Goal: Task Accomplishment & Management: Use online tool/utility

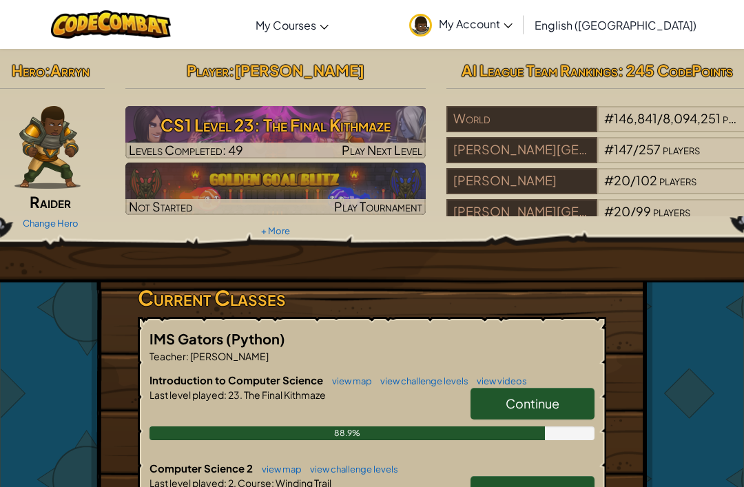
click at [402, 129] on h3 "CS1 Level 23: The Final Kithmaze" at bounding box center [275, 125] width 301 height 31
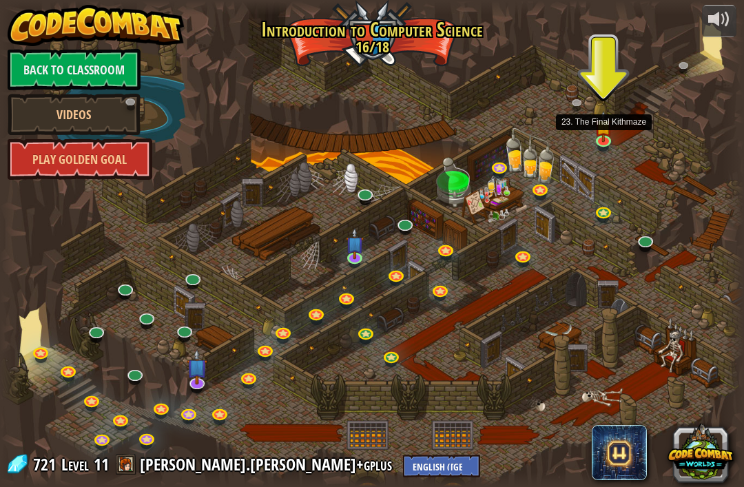
click at [600, 142] on link at bounding box center [605, 142] width 28 height 21
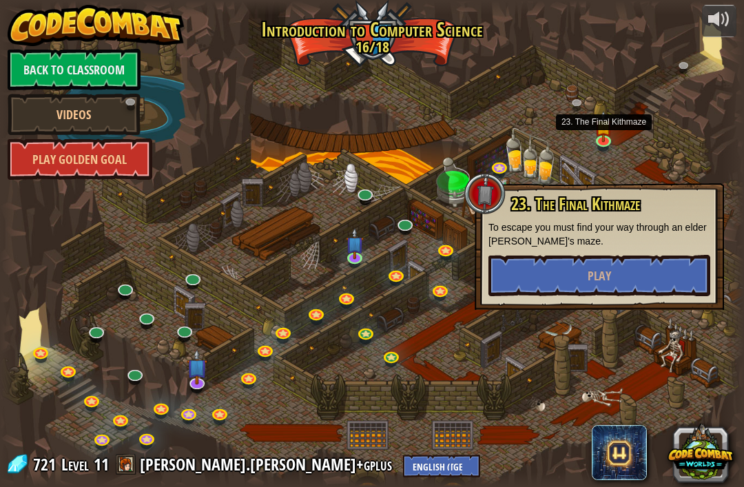
click at [653, 278] on button "Play" at bounding box center [600, 275] width 222 height 41
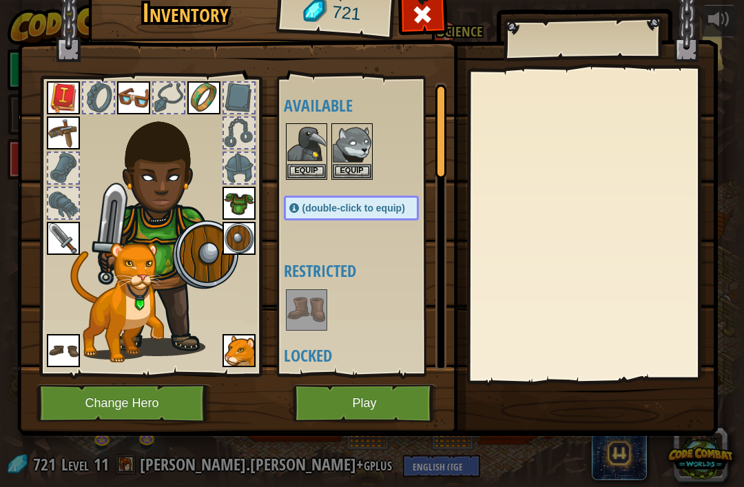
click at [375, 401] on button "Play" at bounding box center [365, 404] width 144 height 38
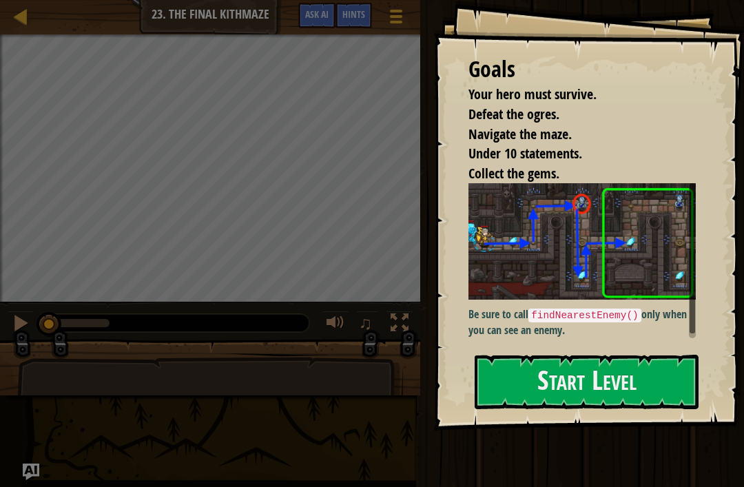
click at [667, 355] on button "Start Level" at bounding box center [587, 382] width 224 height 54
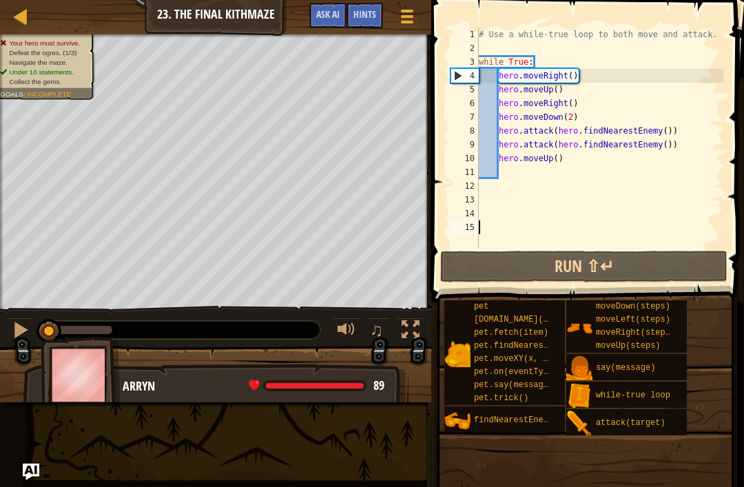
click at [679, 276] on button "Run ⇧↵" at bounding box center [583, 267] width 287 height 32
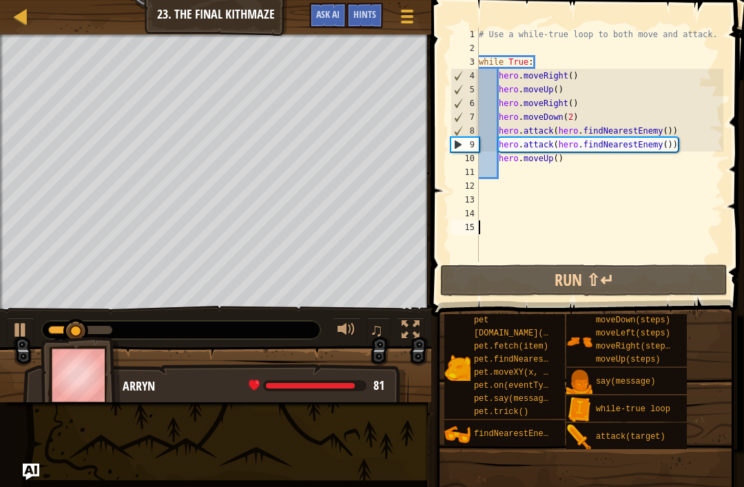
type textarea "hero.attack(hero.findNearestEnemy())"
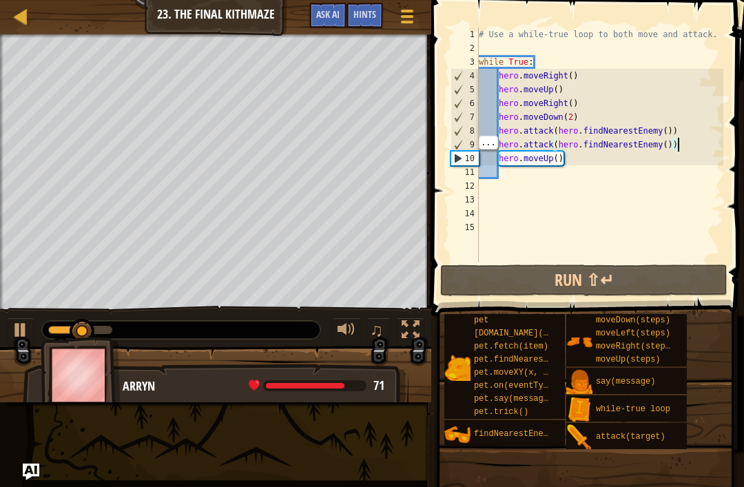
click at [679, 148] on div "# Use a while-true loop to both move and attack. while True : hero . moveRight …" at bounding box center [599, 159] width 247 height 262
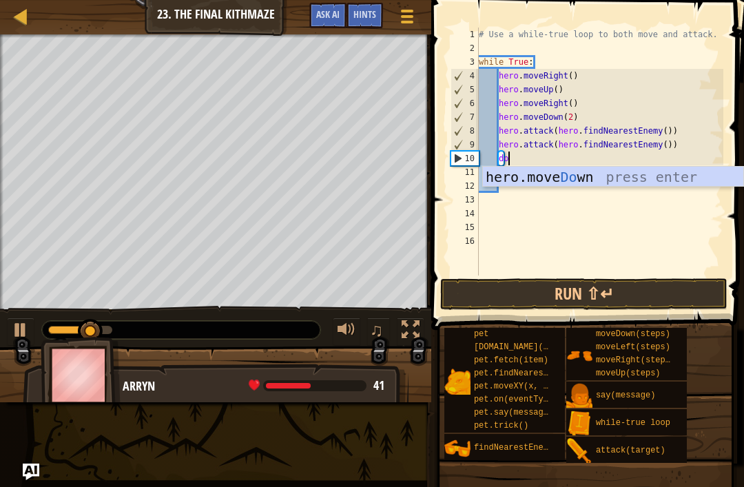
type textarea "dow"
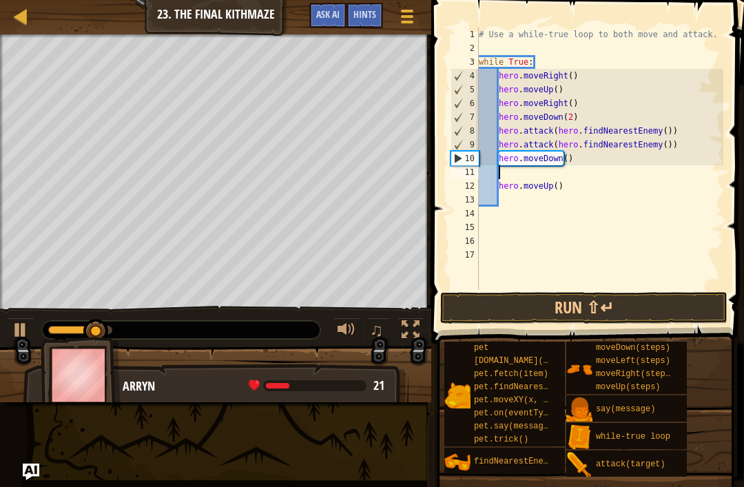
click at [651, 300] on button "Run ⇧↵" at bounding box center [583, 308] width 287 height 32
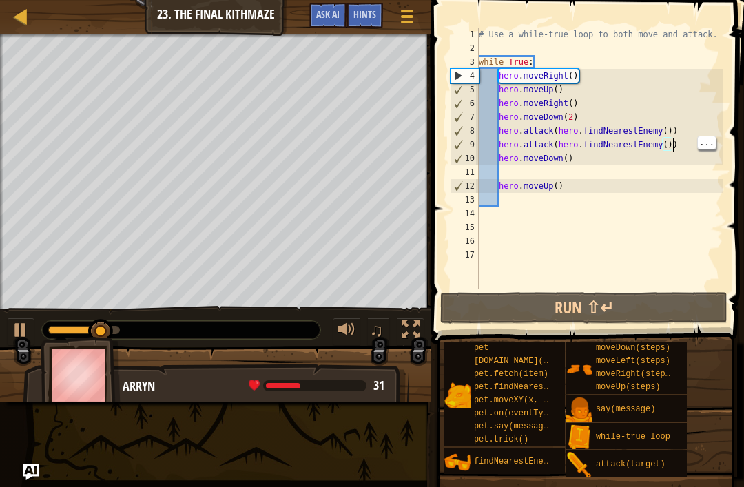
click at [671, 146] on div "# Use a while-true loop to both move and attack. while True : hero . moveRight …" at bounding box center [599, 172] width 247 height 289
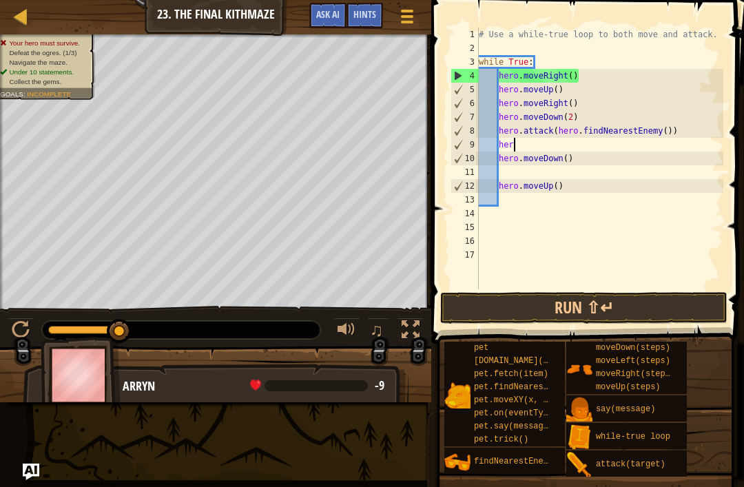
type textarea "h"
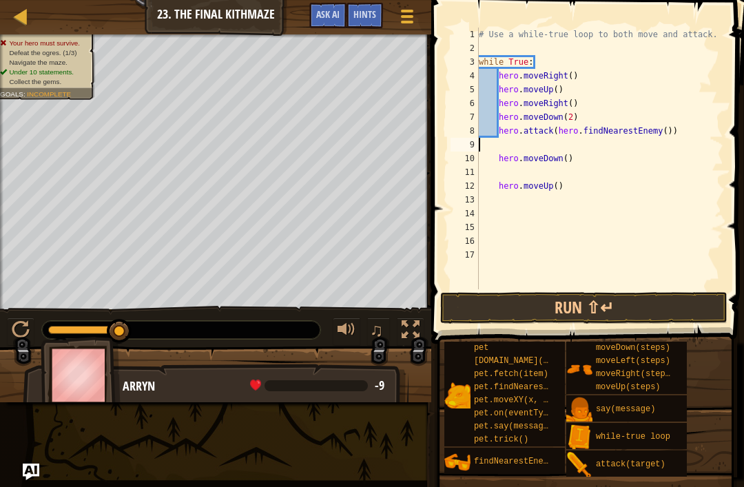
scroll to position [7, 0]
click at [660, 314] on button "Run ⇧↵" at bounding box center [583, 308] width 287 height 32
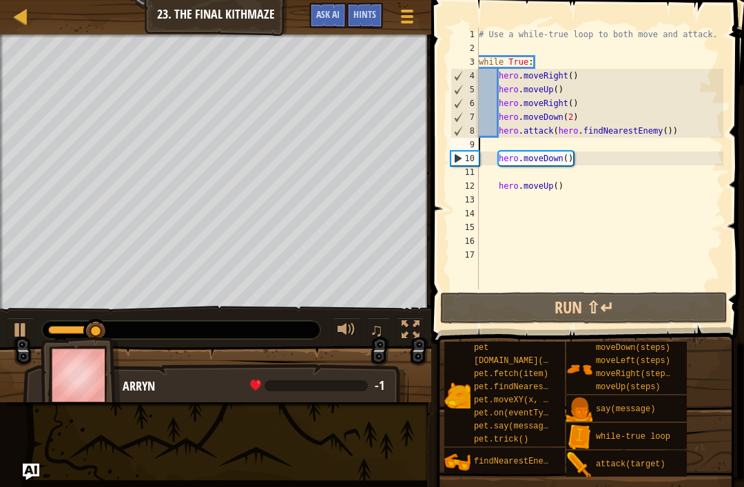
type textarea "hero.attack(hero.findNearestEnemy())"
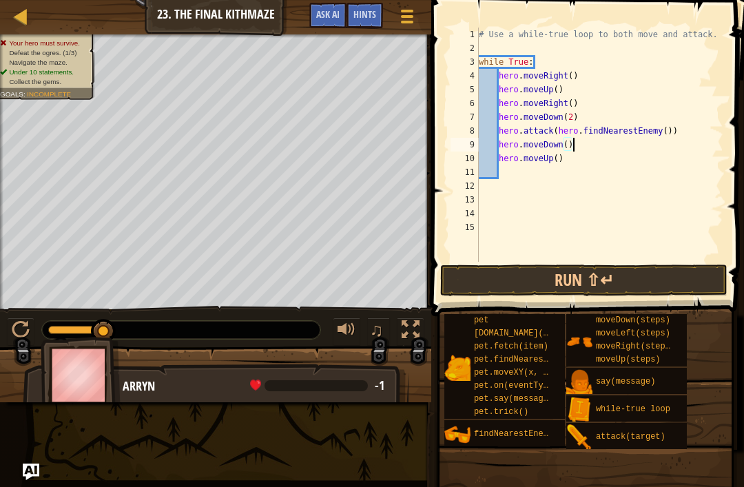
click at [25, 332] on div at bounding box center [21, 330] width 18 height 18
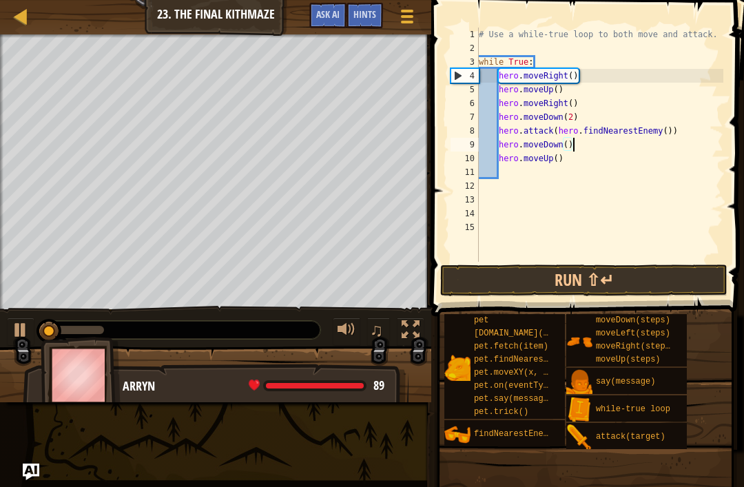
click at [26, 326] on div at bounding box center [21, 330] width 18 height 18
type textarea "hero.moveDown(2)"
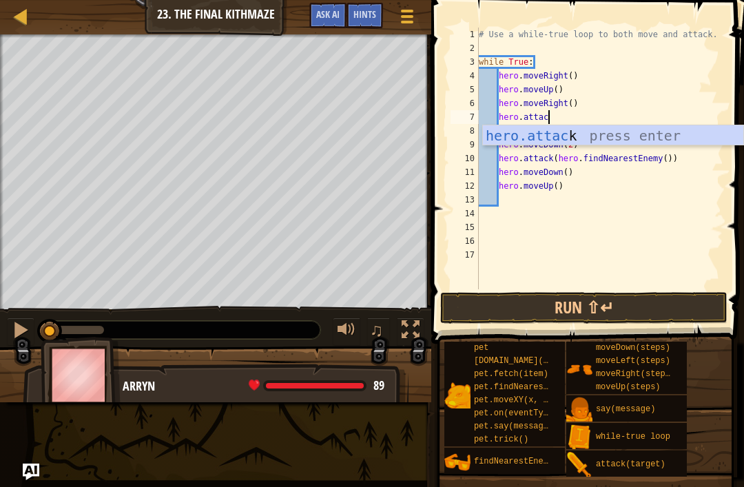
scroll to position [7, 6]
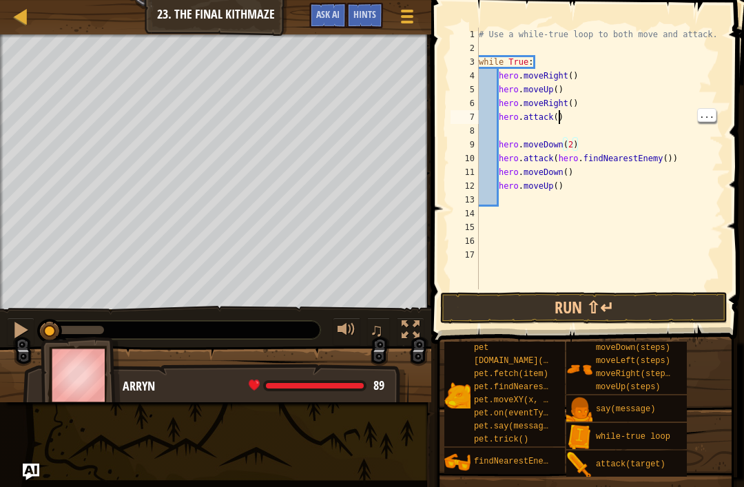
click at [559, 119] on div "# Use a while-true loop to both move and attack. while True : hero . moveRight …" at bounding box center [599, 172] width 247 height 289
type textarea "hero.attack(2)"
click at [489, 145] on div "# Use a while-true loop to both move and attack. while True : hero . moveRight …" at bounding box center [599, 172] width 247 height 289
click at [572, 109] on div "# Use a while-true loop to both move and attack. while True : hero . moveRight …" at bounding box center [599, 172] width 247 height 289
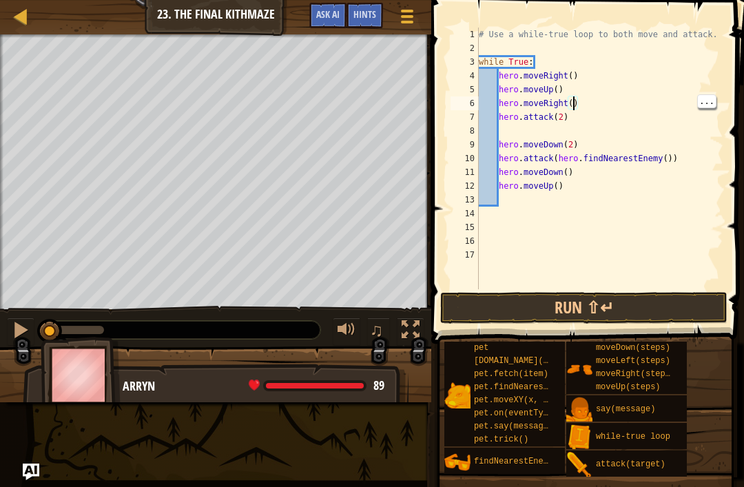
click at [659, 320] on button "Run ⇧↵" at bounding box center [583, 308] width 287 height 32
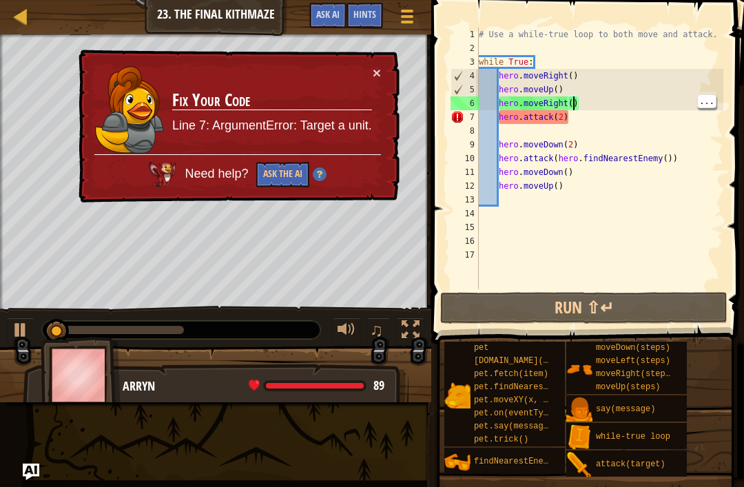
click at [375, 65] on button "×" at bounding box center [377, 72] width 8 height 14
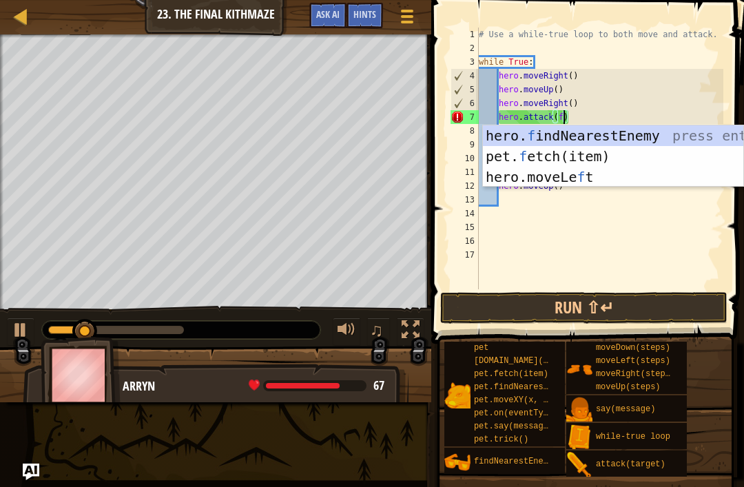
type textarea "hero.attack(hero.findNearestEnemy())"
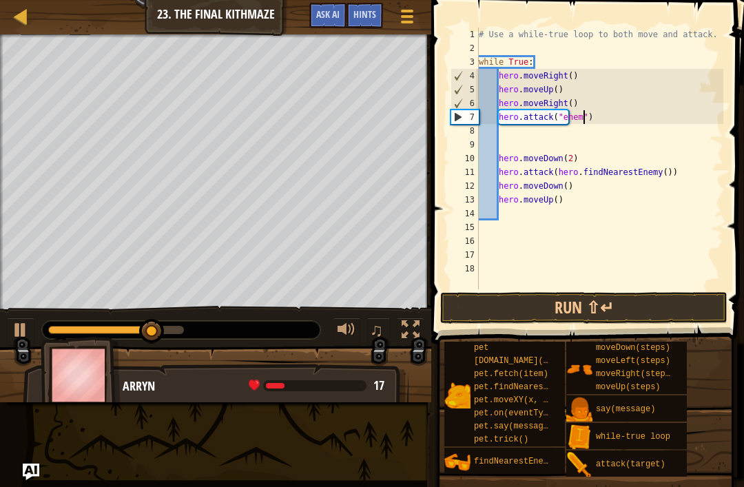
scroll to position [7, 9]
click at [672, 321] on button "Run ⇧↵" at bounding box center [583, 308] width 287 height 32
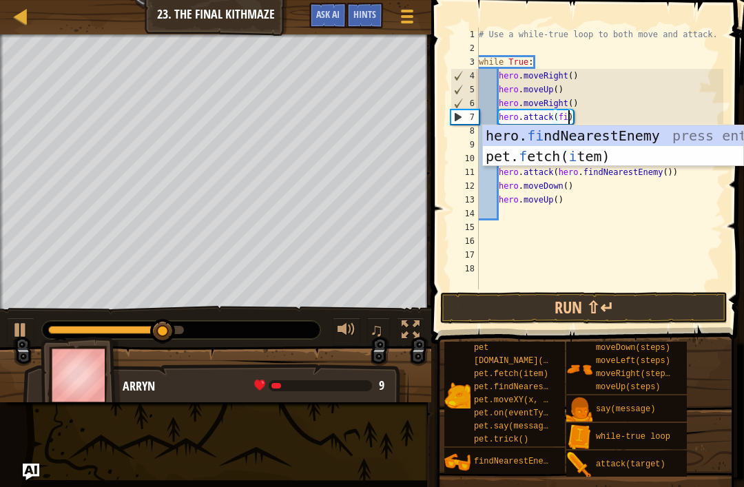
type textarea "hero.attack(hero.findNearestEnemy())"
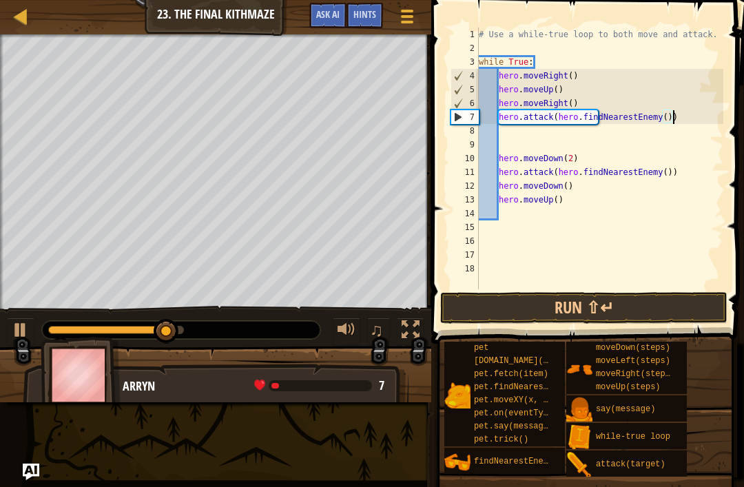
scroll to position [7, 1]
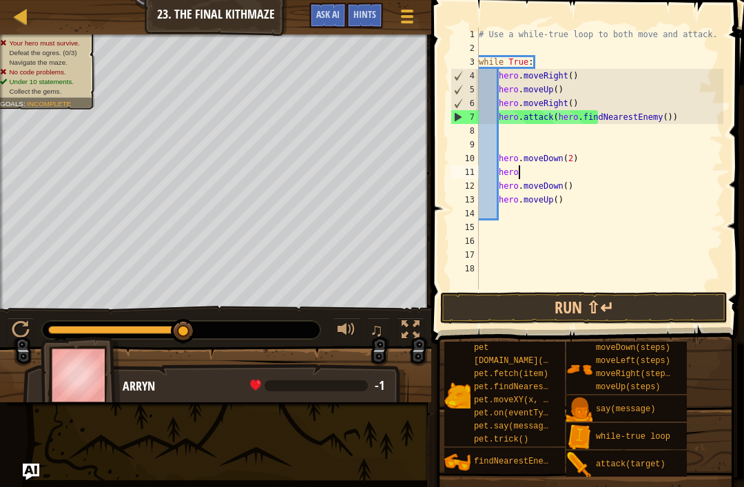
type textarea "h"
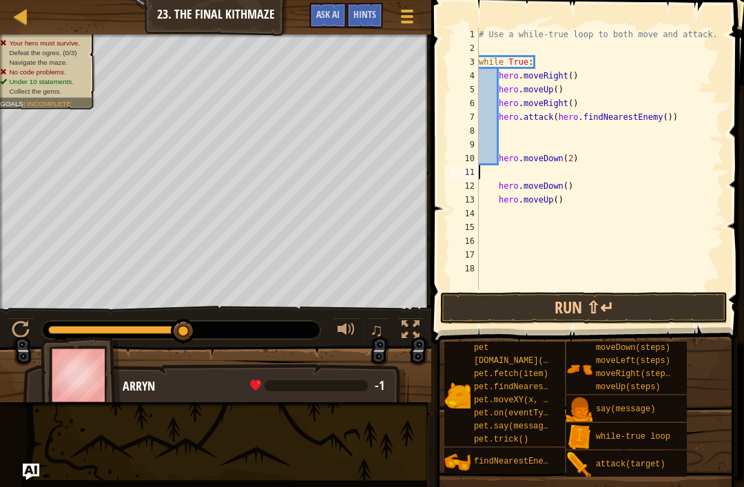
scroll to position [7, 0]
type textarea "hero.moveDown(2)"
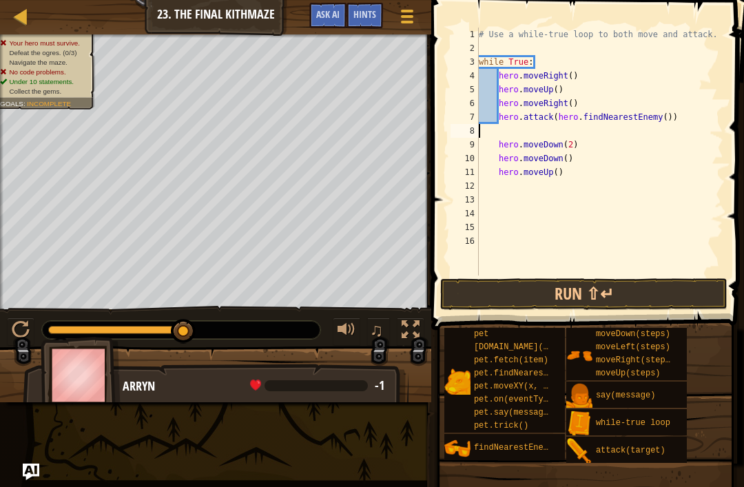
type textarea "hero.attack(hero.findNearestEnemy())"
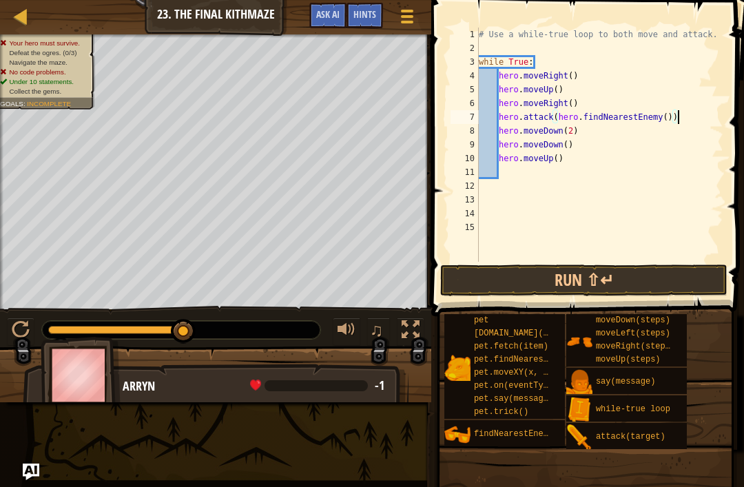
click at [666, 288] on button "Run ⇧↵" at bounding box center [583, 281] width 287 height 32
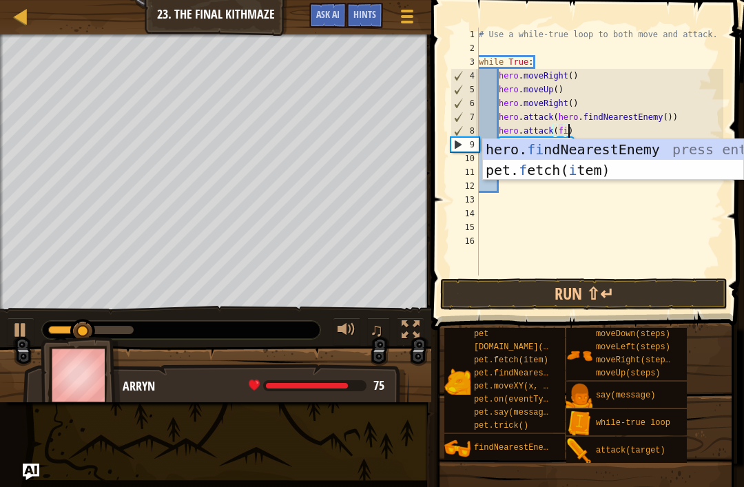
scroll to position [7, 8]
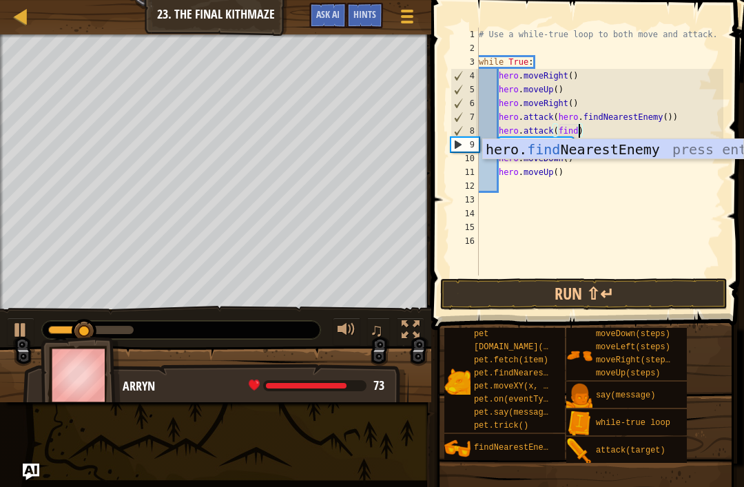
type textarea "hero.attack(hero.findNearestEnemy())"
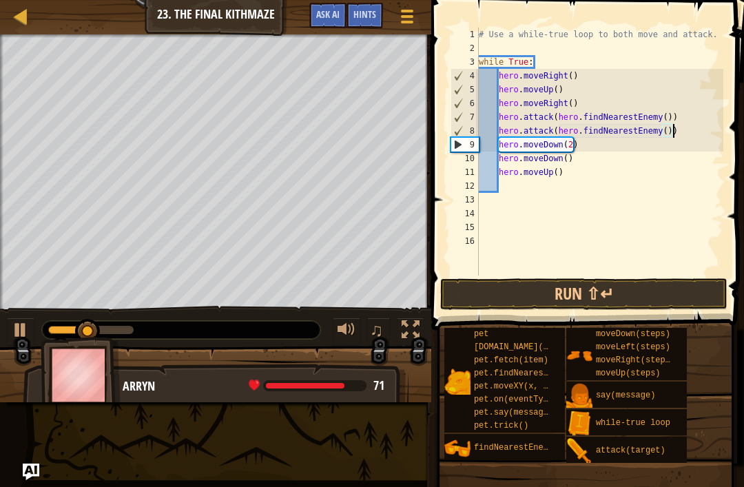
scroll to position [7, 0]
click at [579, 158] on div "# Use a while-true loop to both move and attack. while True : hero . moveRight …" at bounding box center [599, 166] width 247 height 276
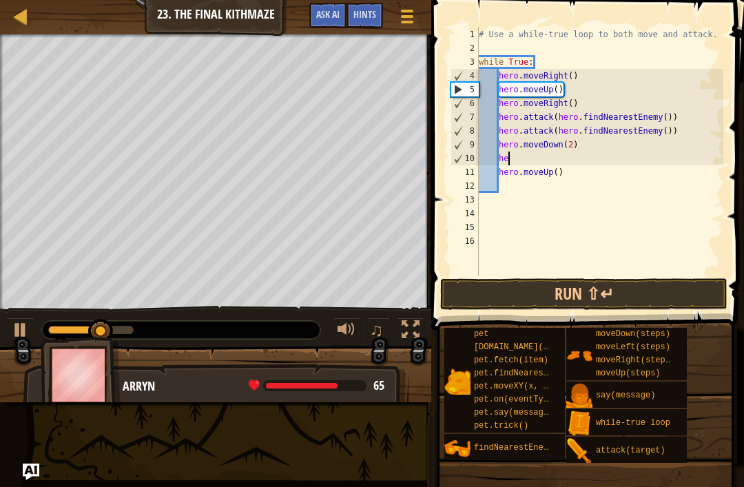
type textarea "h"
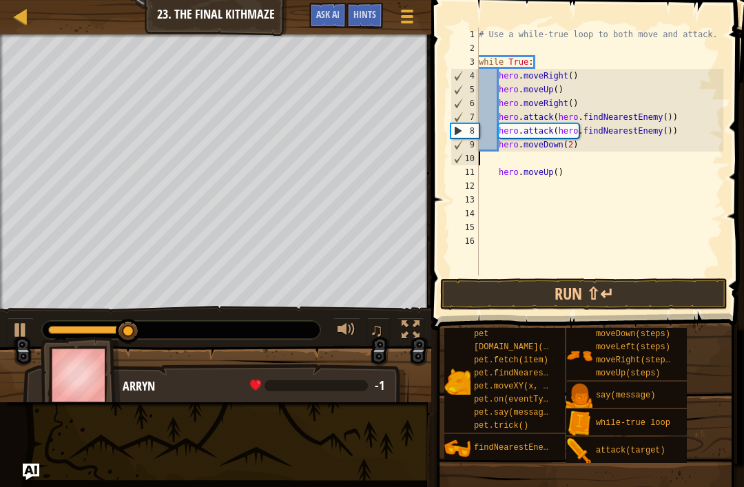
click at [691, 285] on button "Run ⇧↵" at bounding box center [583, 294] width 287 height 32
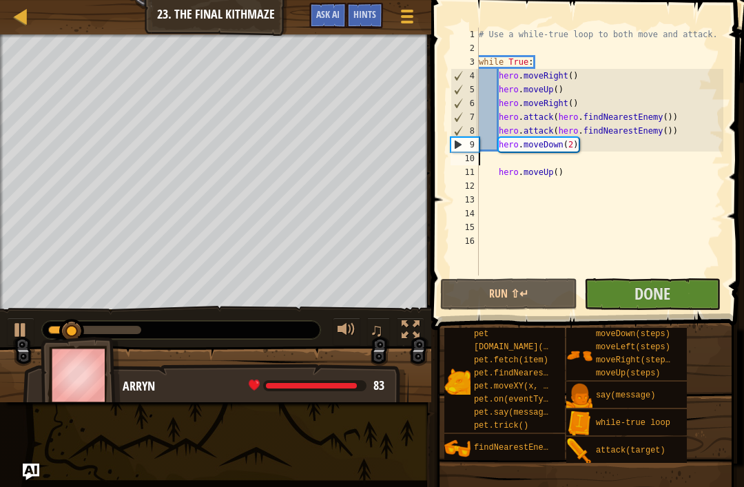
click at [702, 298] on button "Done" at bounding box center [652, 294] width 136 height 32
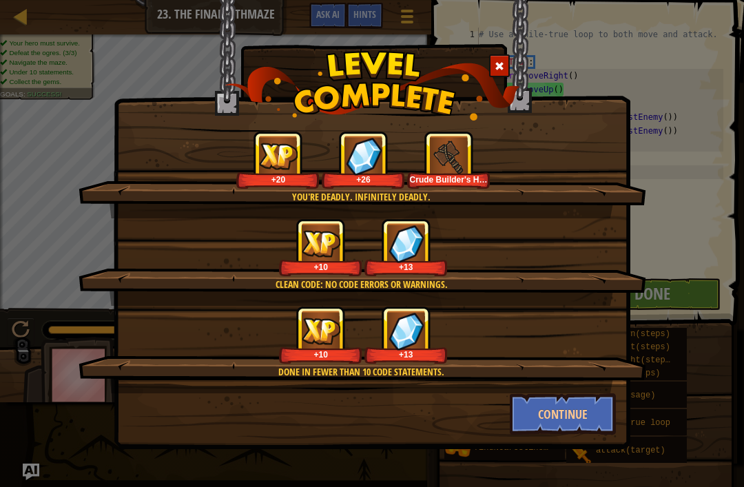
click at [595, 427] on button "Continue" at bounding box center [563, 413] width 107 height 41
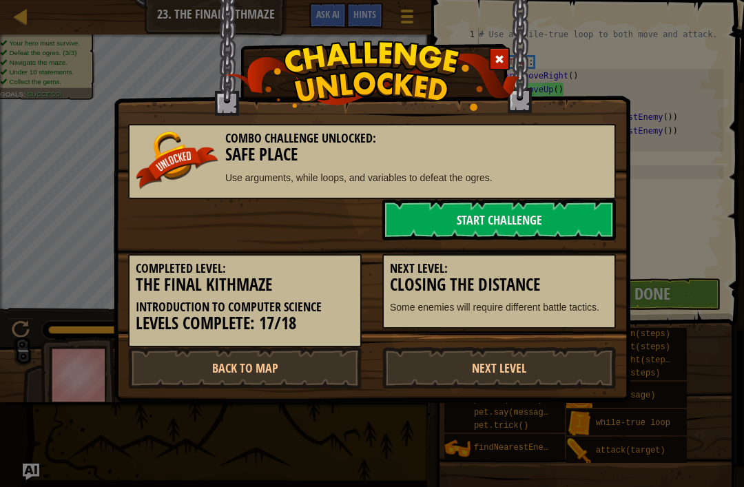
click at [600, 215] on link "Start Challenge" at bounding box center [499, 219] width 234 height 41
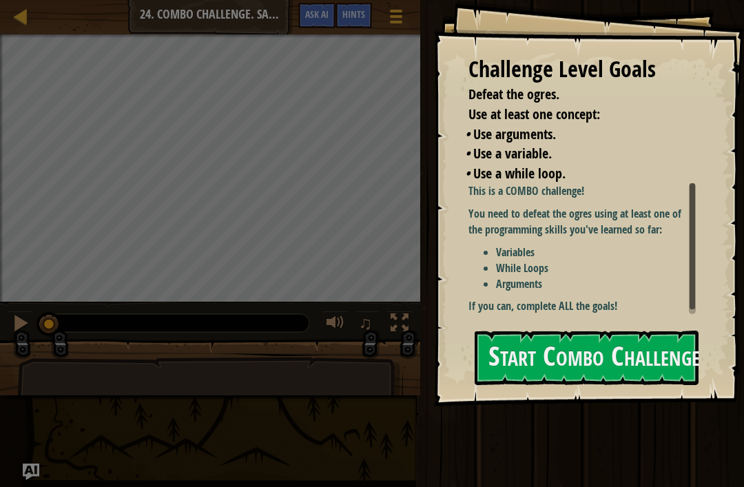
click at [673, 363] on button "Start Combo Challenge" at bounding box center [587, 358] width 224 height 54
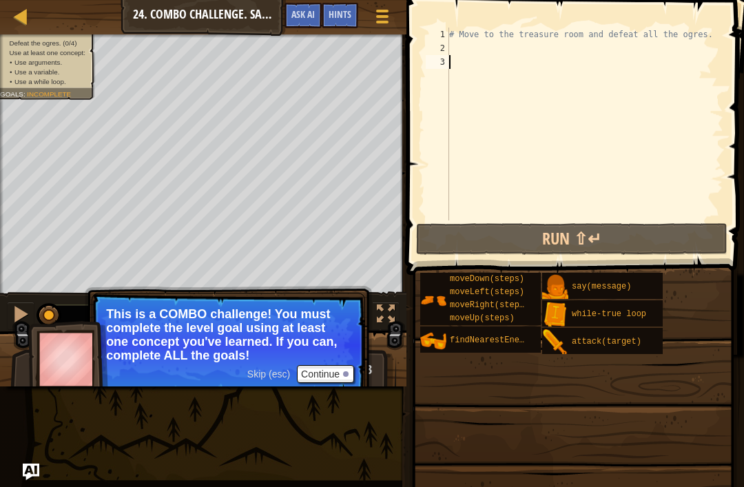
click at [323, 371] on button "Continue" at bounding box center [325, 374] width 57 height 18
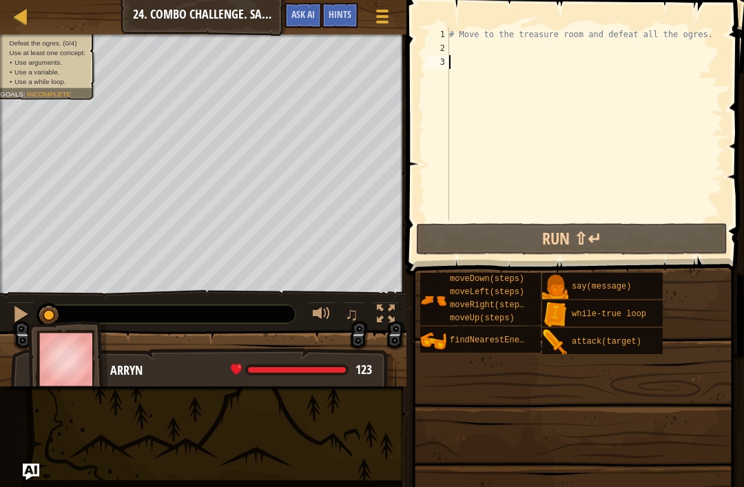
type textarea "up"
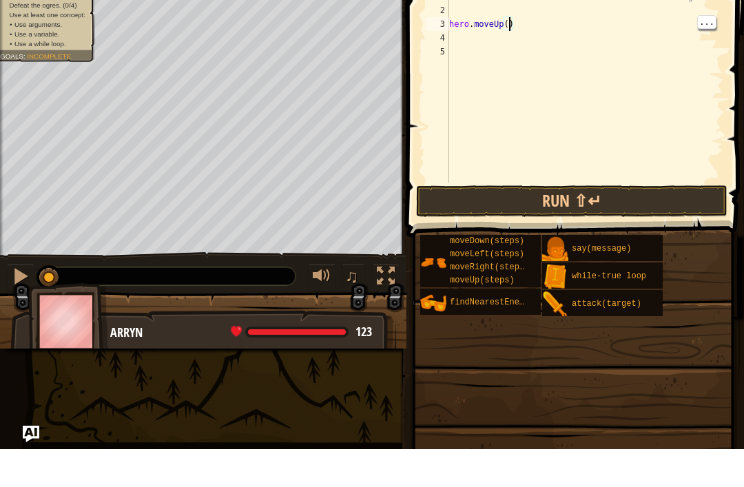
type textarea "hero.moveUp(4)"
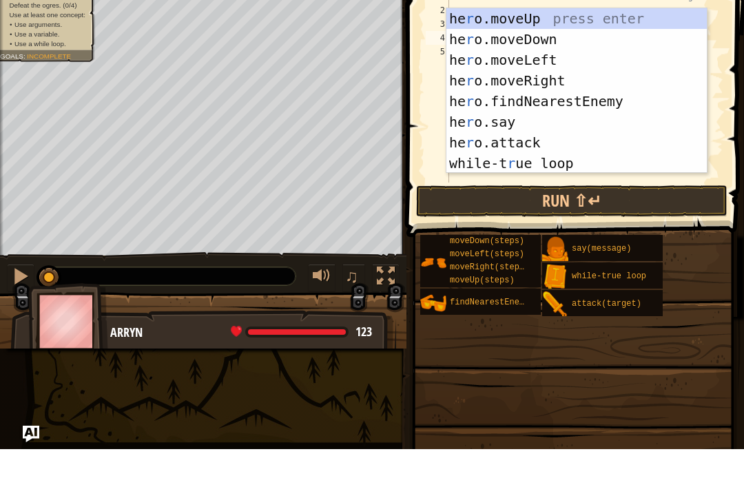
type textarea "ri"
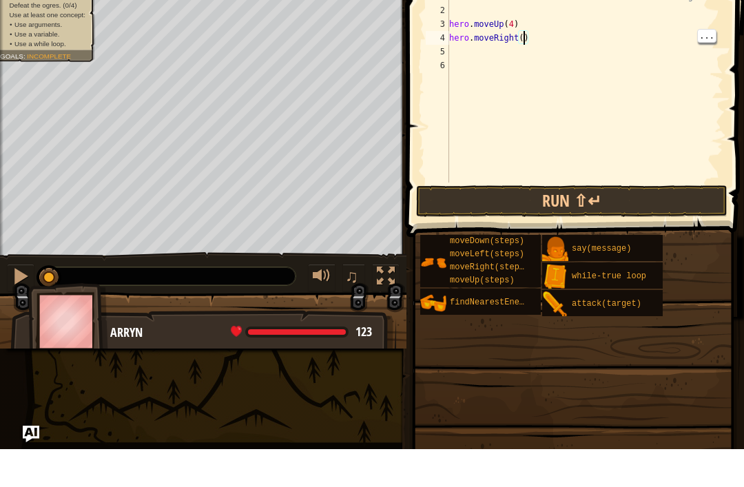
type textarea "hero.moveRight(4)"
type textarea "do"
type textarea "hero.moveDown(4)"
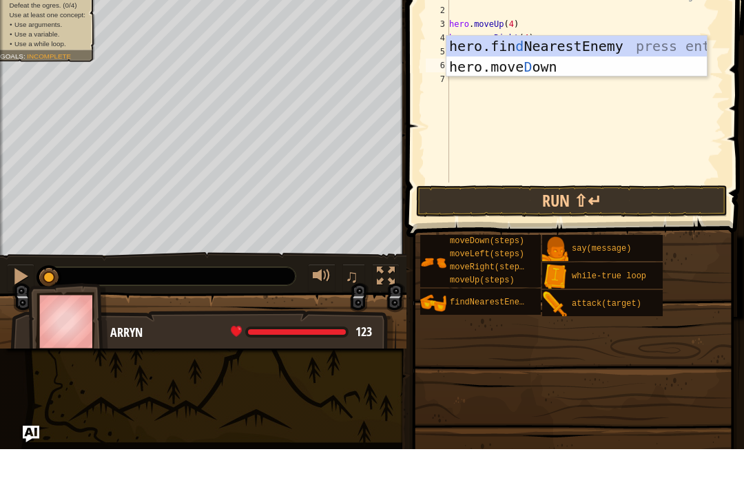
type textarea "do"
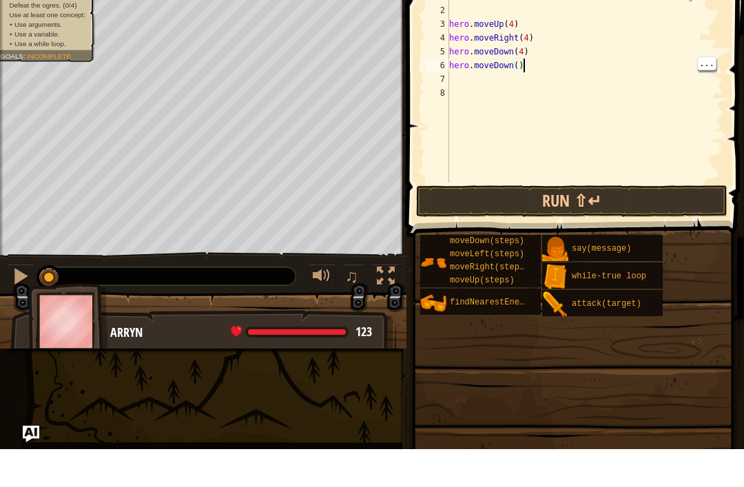
type textarea "hero.moveDown(3)"
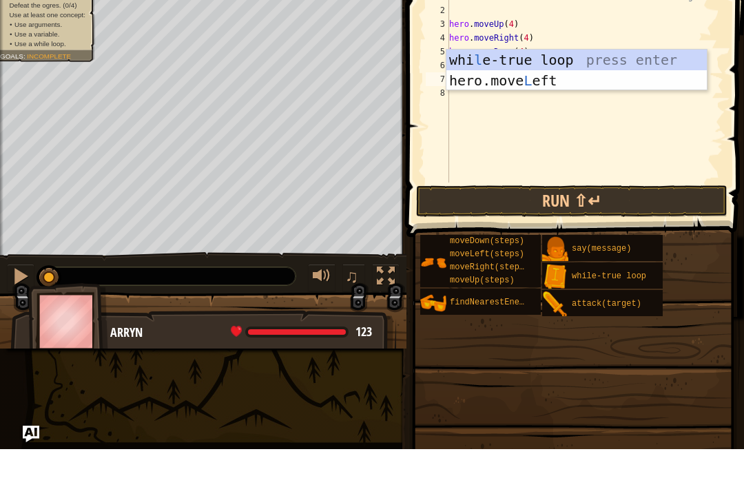
type textarea "le"
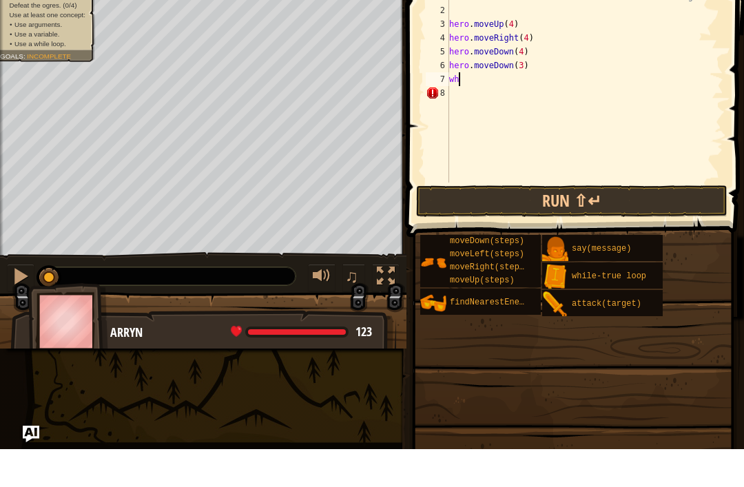
type textarea "w"
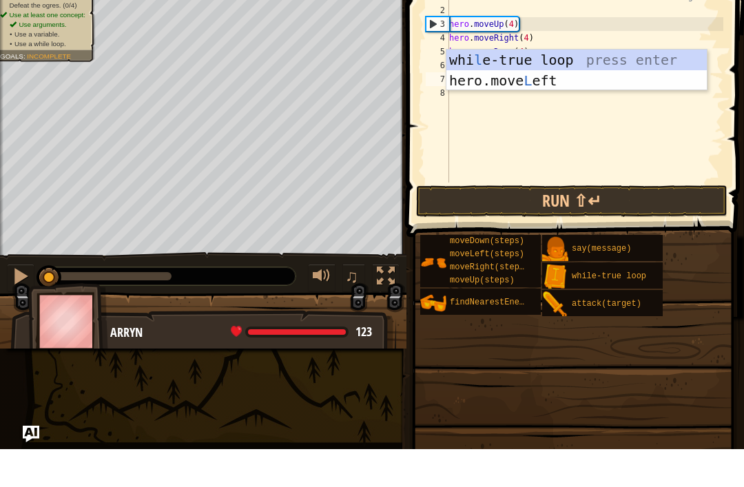
scroll to position [7, 1]
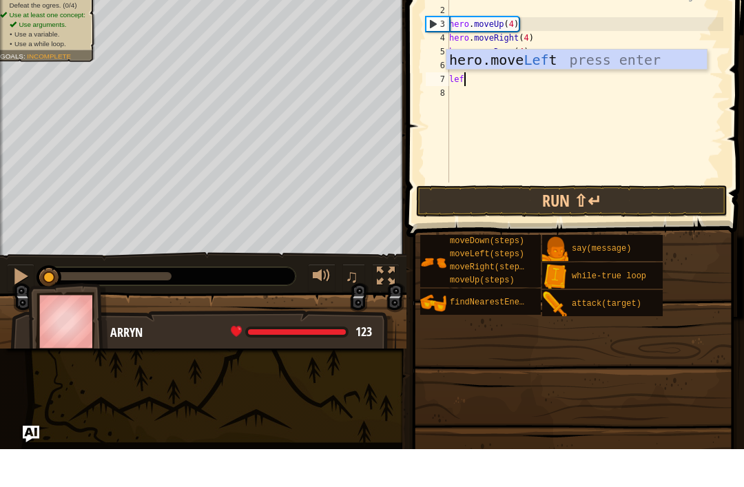
type textarea "left"
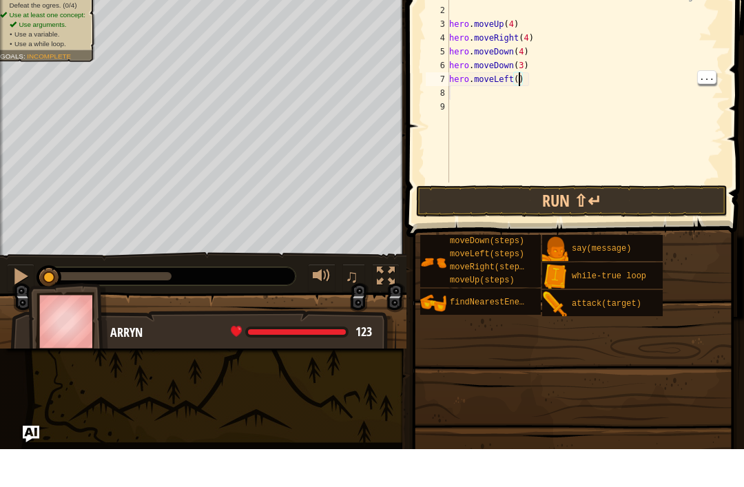
type textarea "hero.moveLeft(2)"
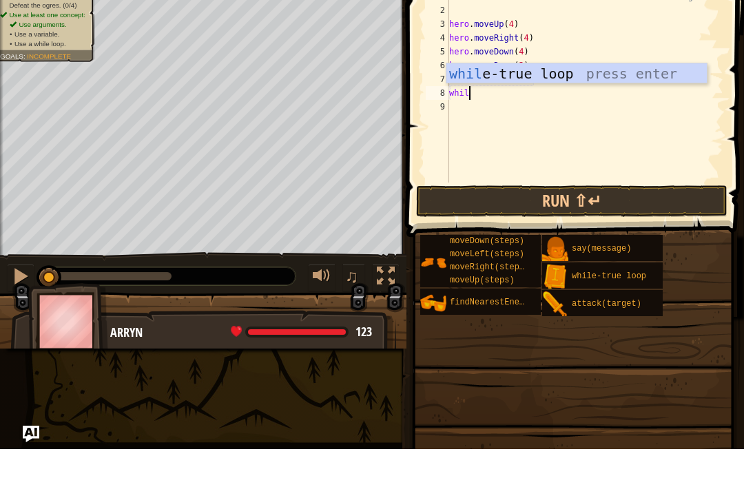
type textarea "while"
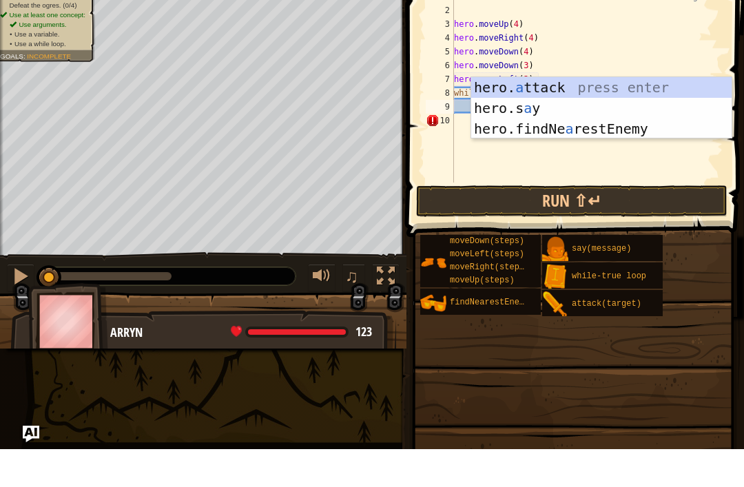
scroll to position [7, 2]
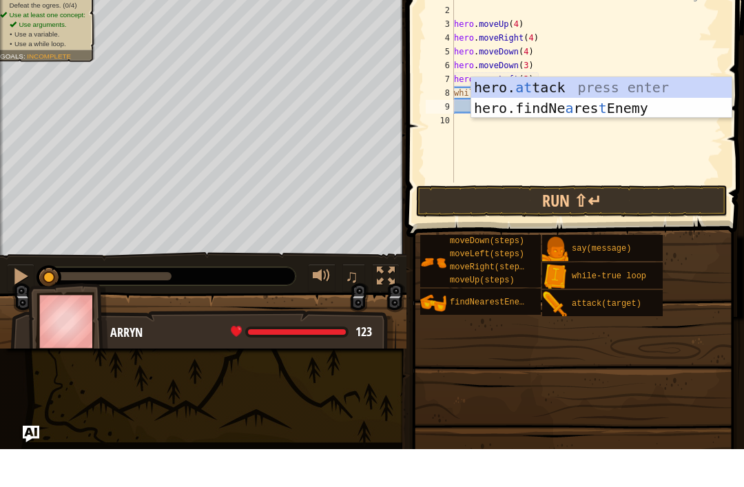
type textarea "a"
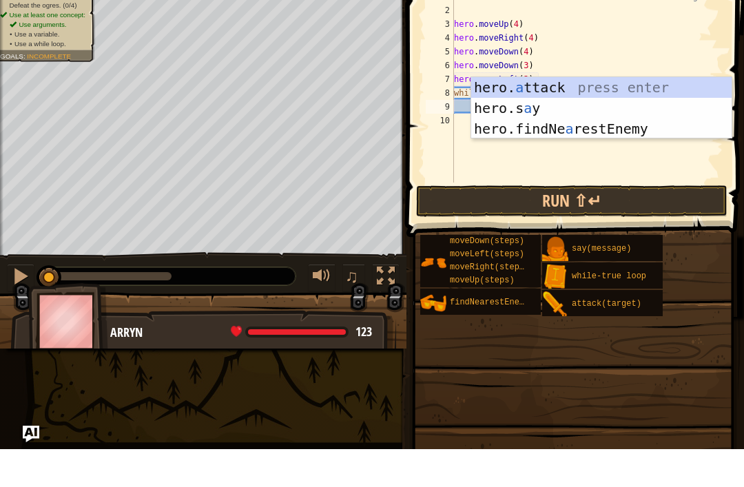
scroll to position [7, 0]
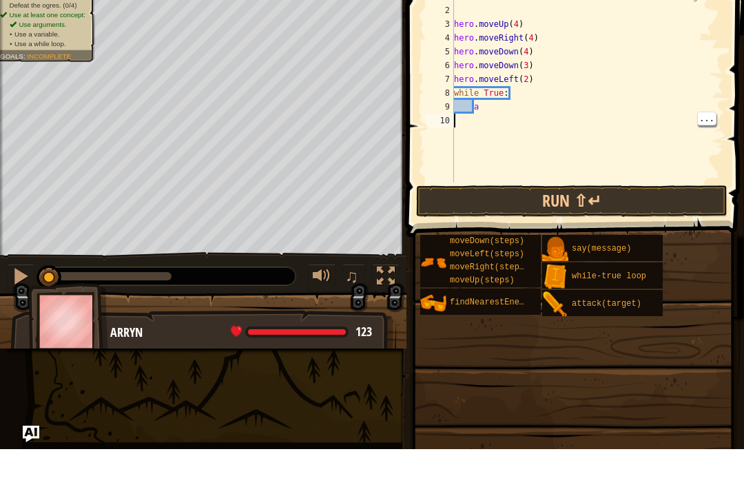
type textarea "a"
click at [489, 103] on div "# Move to the treasure room and defeat all the ogres. hero . moveUp ( 4 ) hero …" at bounding box center [587, 138] width 273 height 221
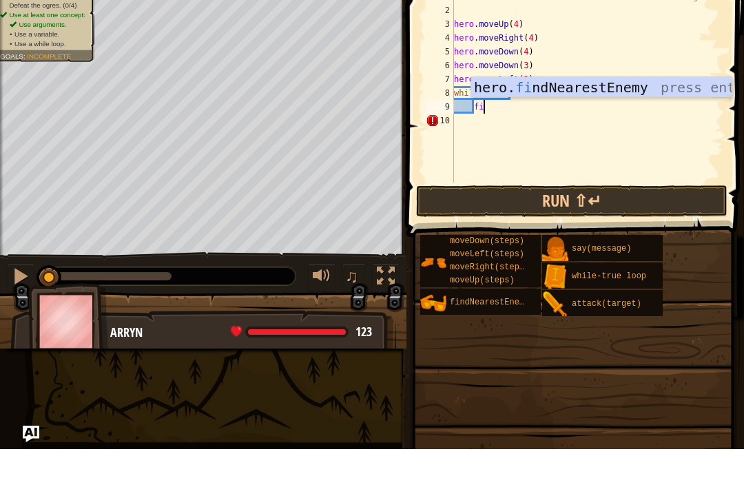
type textarea "find"
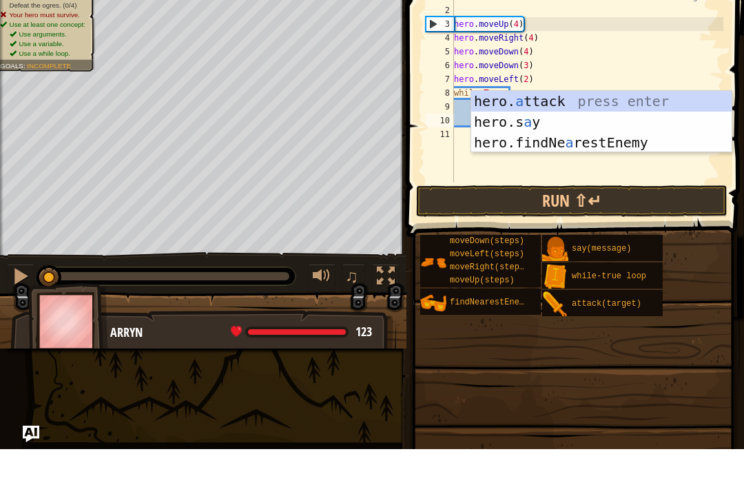
scroll to position [7, 2]
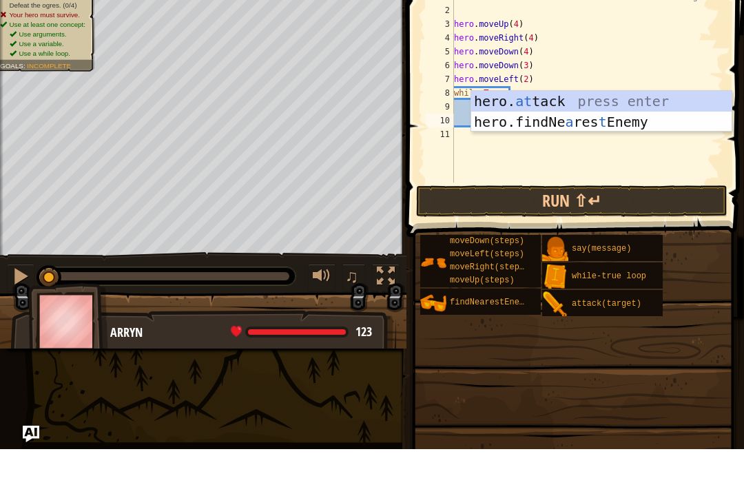
type textarea "hero.attack(enemy)"
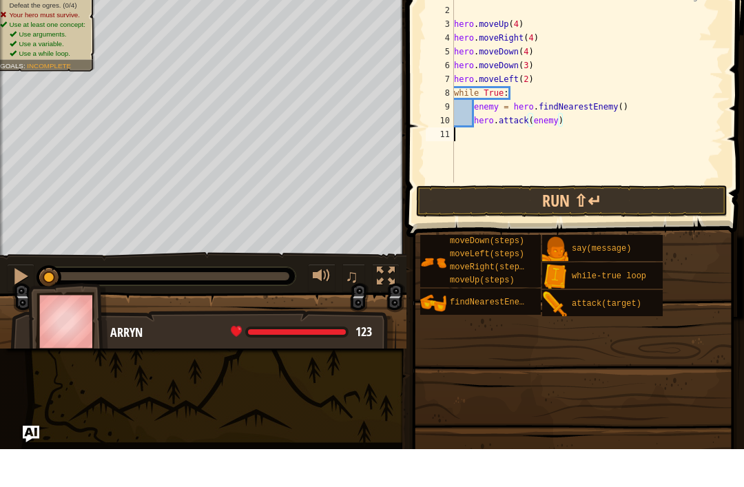
scroll to position [7, 0]
click at [666, 223] on button "Run ⇧↵" at bounding box center [571, 239] width 311 height 32
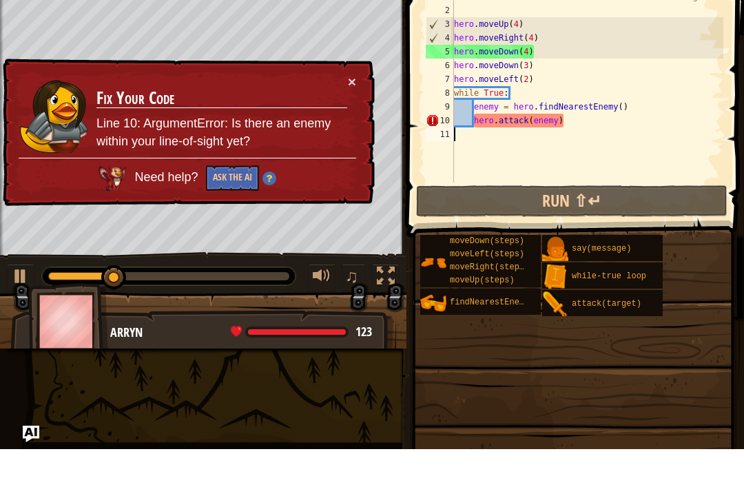
click at [356, 112] on button "×" at bounding box center [352, 119] width 8 height 14
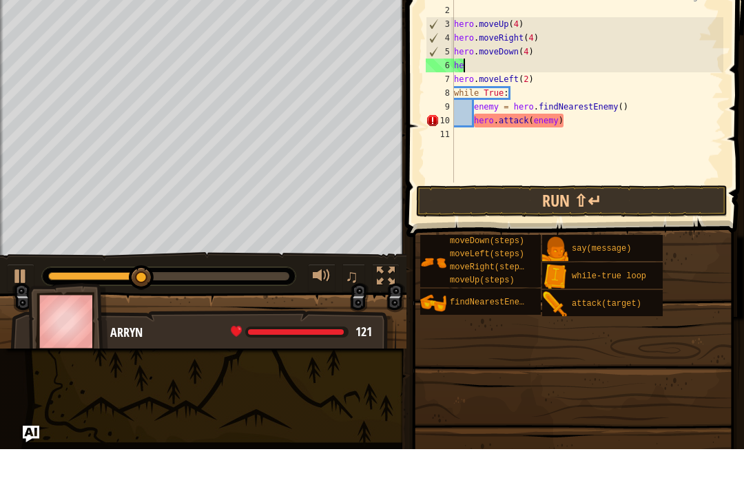
type textarea "h"
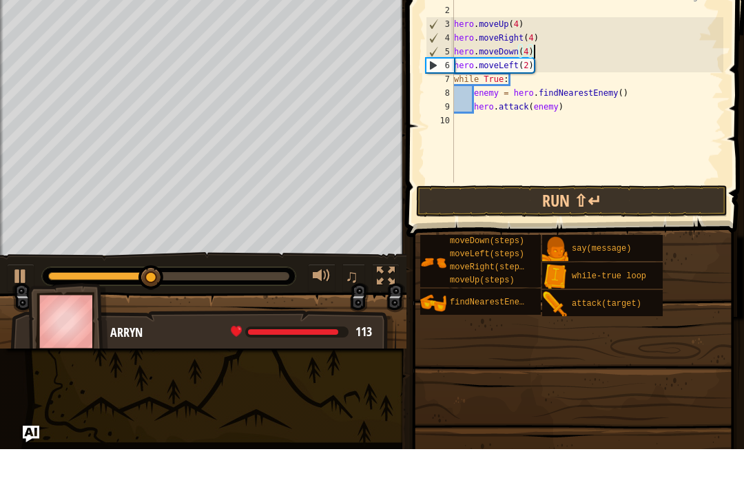
click at [627, 223] on button "Run ⇧↵" at bounding box center [571, 239] width 311 height 32
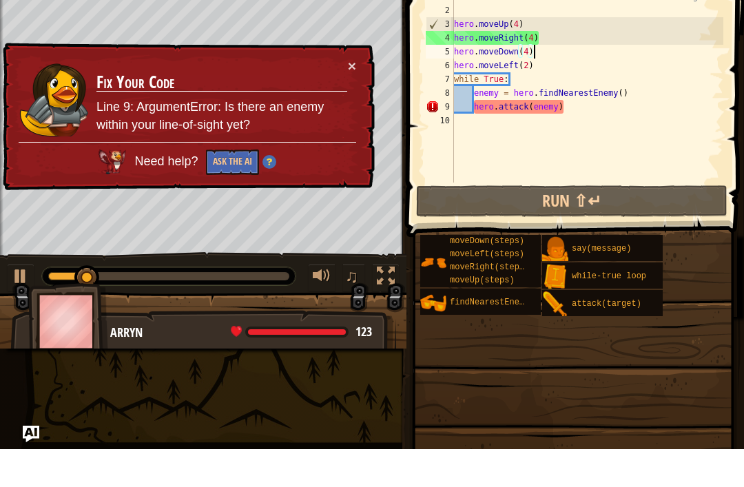
click at [368, 81] on div "× Fix Your Code Line 9: ArgumentError: Is there an enemy within your line-of-si…" at bounding box center [187, 155] width 375 height 148
click at [349, 96] on button "×" at bounding box center [352, 103] width 8 height 14
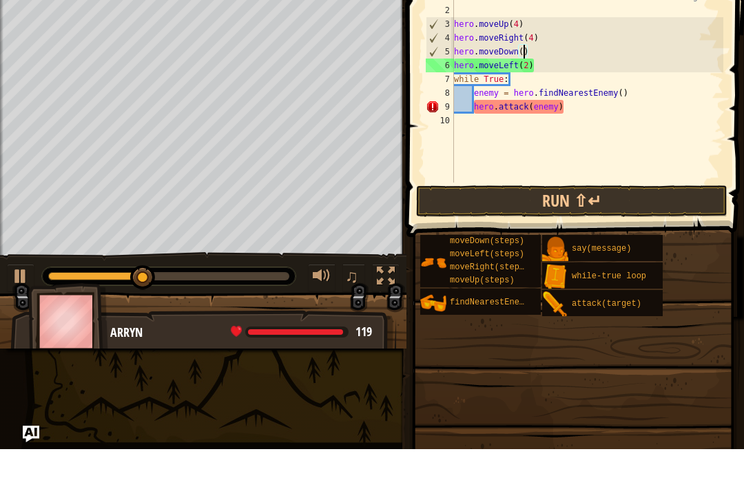
scroll to position [7, 6]
type textarea "hero.moveDown(3)"
click at [633, 223] on button "Run ⇧↵" at bounding box center [571, 239] width 311 height 32
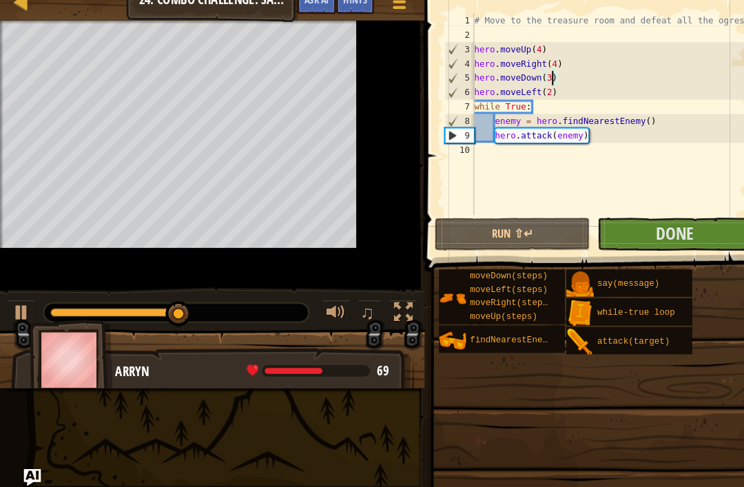
click at [659, 231] on span "Done" at bounding box center [646, 238] width 36 height 22
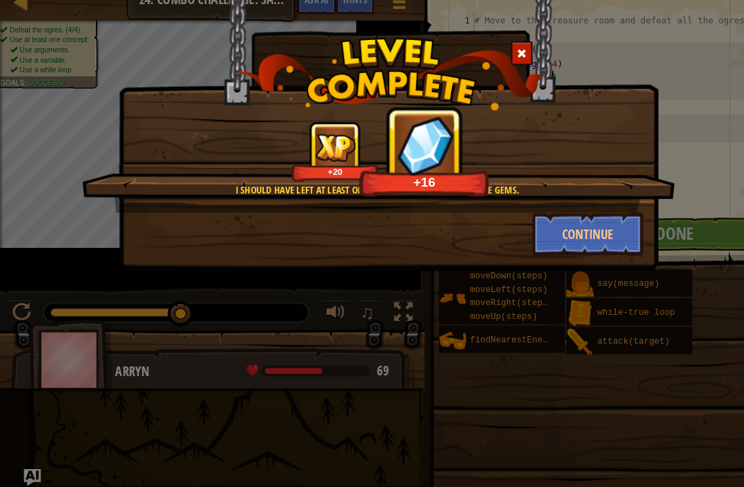
click at [582, 223] on button "Continue" at bounding box center [563, 238] width 107 height 41
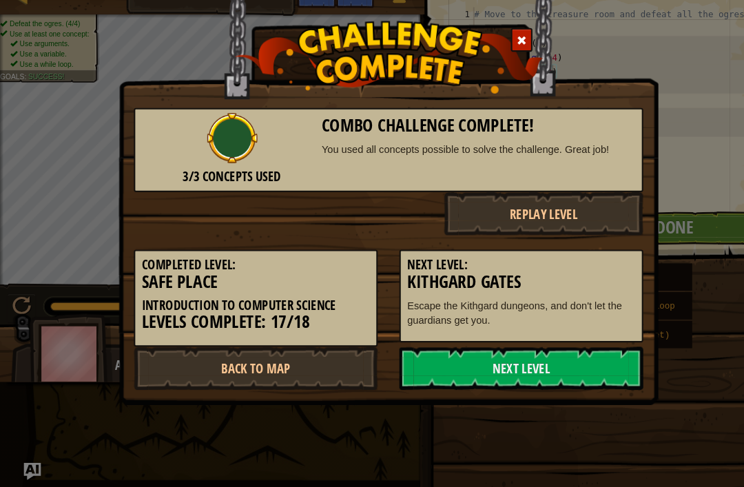
click at [524, 353] on link "Next Level" at bounding box center [499, 373] width 234 height 41
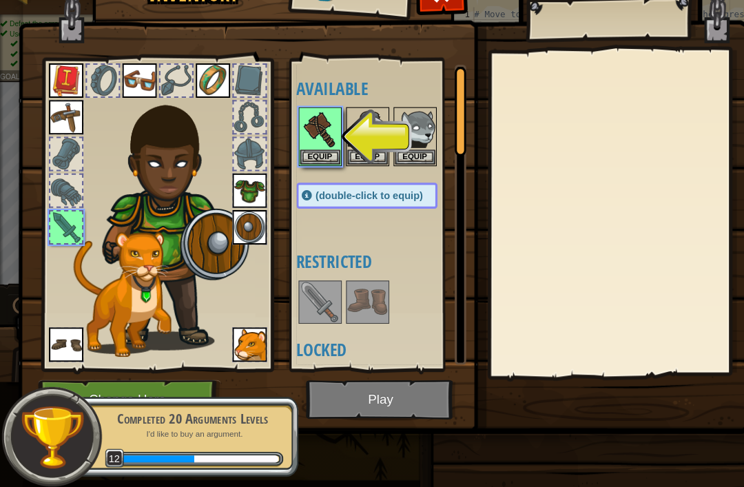
click at [298, 164] on button "Equip" at bounding box center [306, 171] width 39 height 14
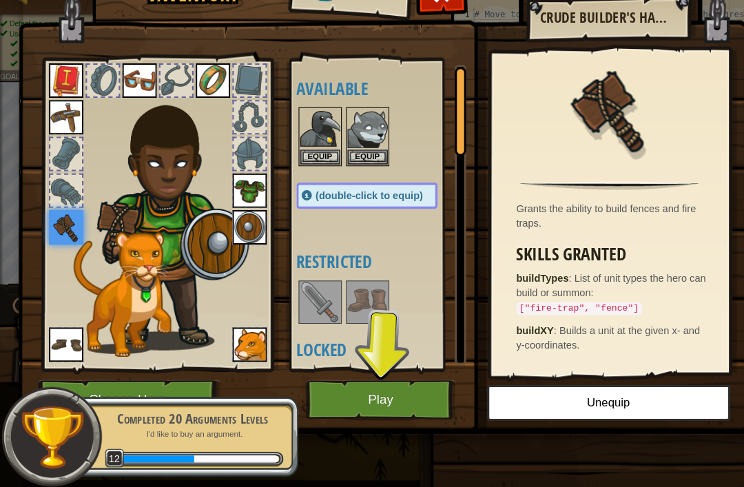
click at [387, 385] on button "Play" at bounding box center [365, 404] width 144 height 38
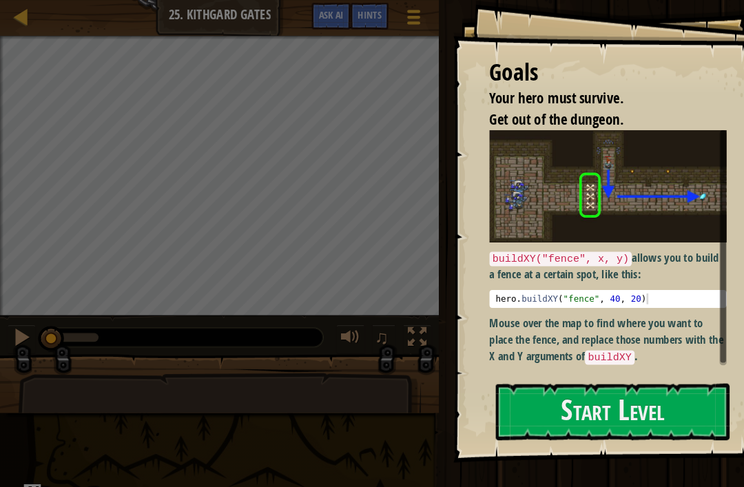
click at [612, 396] on button "Start Level" at bounding box center [587, 394] width 224 height 54
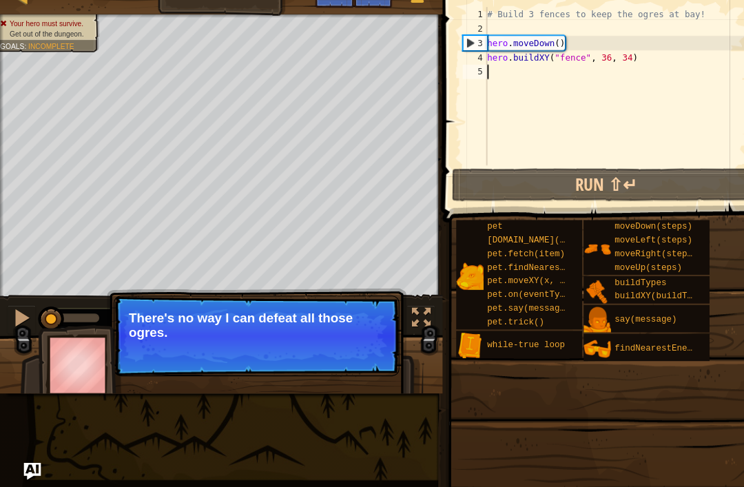
click at [665, 182] on button "Run ⇧↵" at bounding box center [580, 198] width 295 height 32
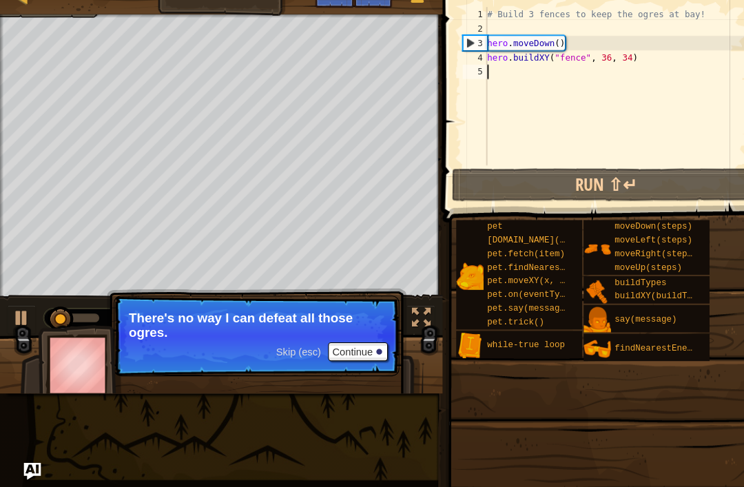
click at [705, 231] on div "pet [DOMAIN_NAME](enemy) pet.fetch(item) pet.findNearestByType(type) pet.moveXY…" at bounding box center [585, 299] width 298 height 136
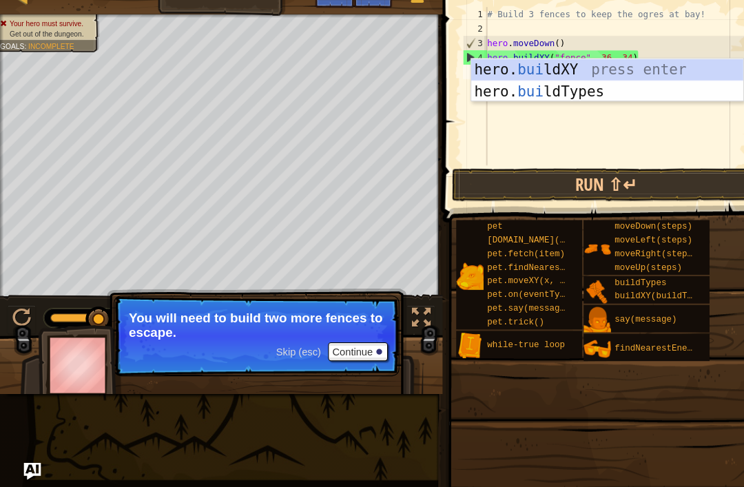
scroll to position [7, 1]
type textarea "hero.buildXY("fence", 36, 30)"
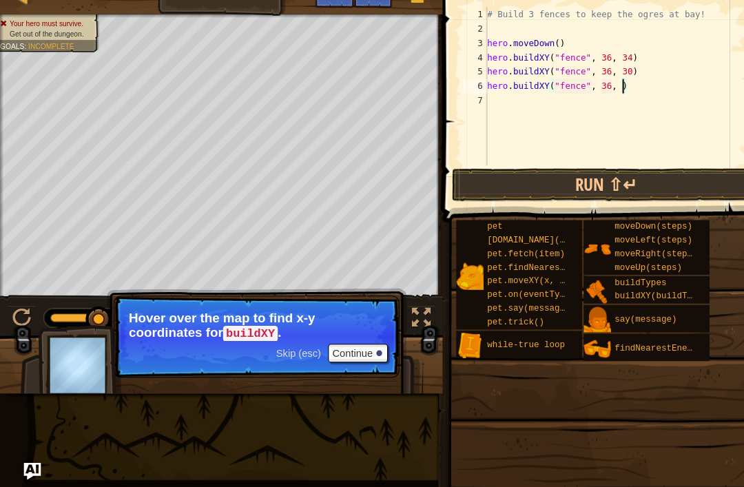
scroll to position [7, 11]
type textarea "hero.buildXY("fence", 36, 26)"
click at [609, 182] on button "Run ⇧↵" at bounding box center [580, 198] width 295 height 32
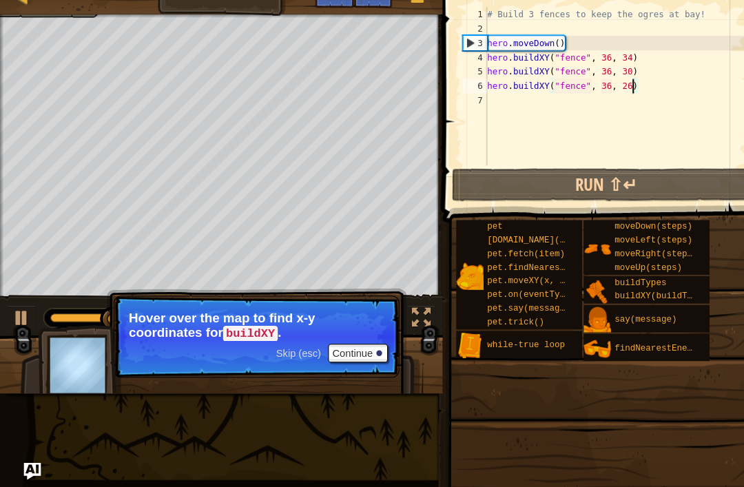
click at [352, 350] on button "Continue" at bounding box center [342, 359] width 57 height 18
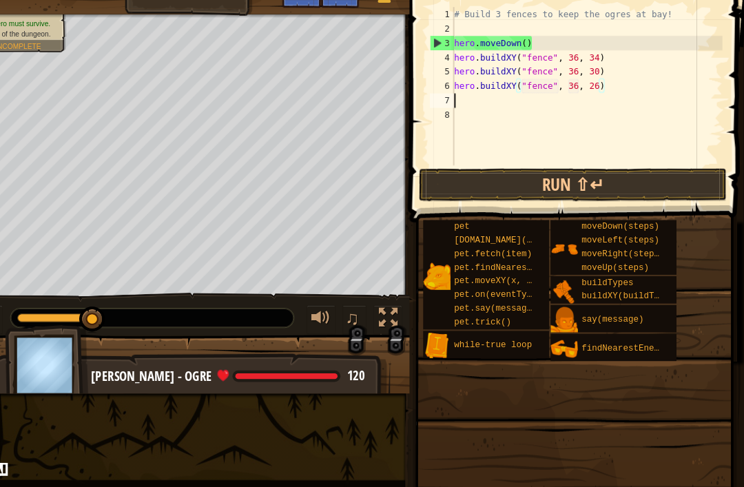
scroll to position [7, 0]
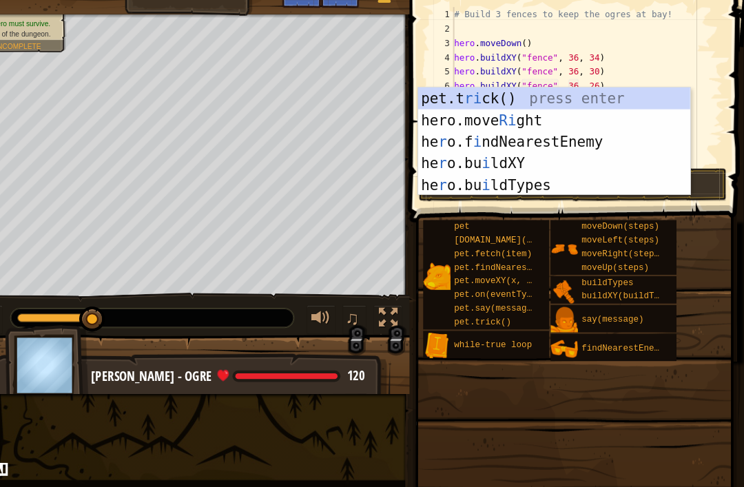
type textarea "righ"
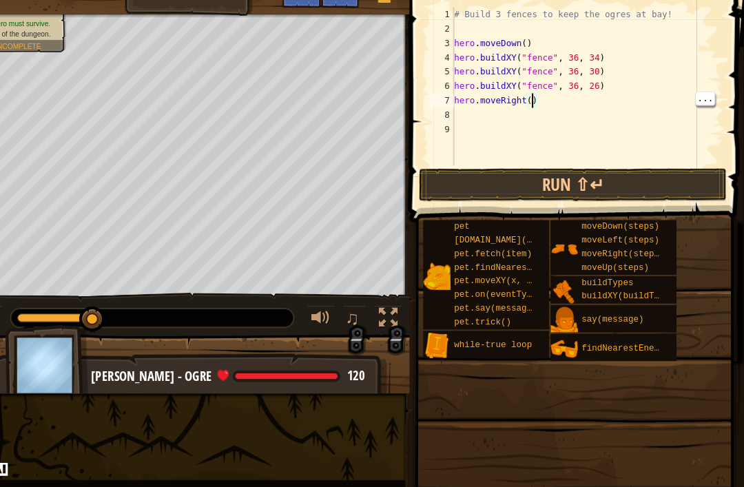
scroll to position [7, 6]
type textarea "hero.moveRight(7)"
click at [590, 182] on button "Run ⇧↵" at bounding box center [580, 198] width 295 height 32
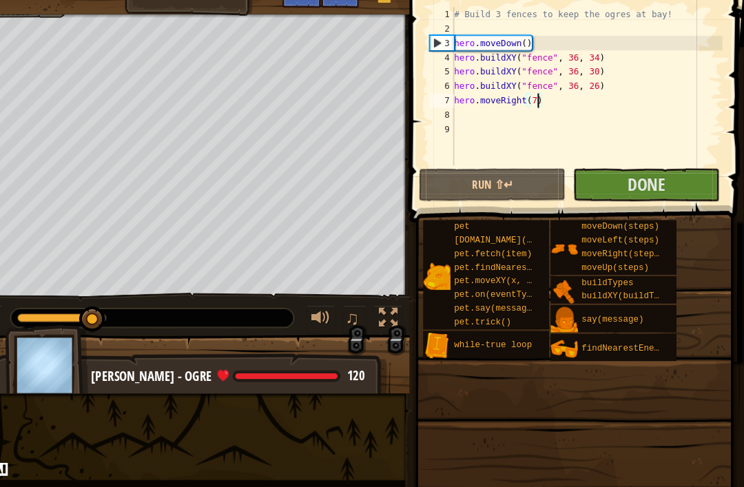
click at [508, 182] on button "Run ⇧↵" at bounding box center [503, 198] width 141 height 32
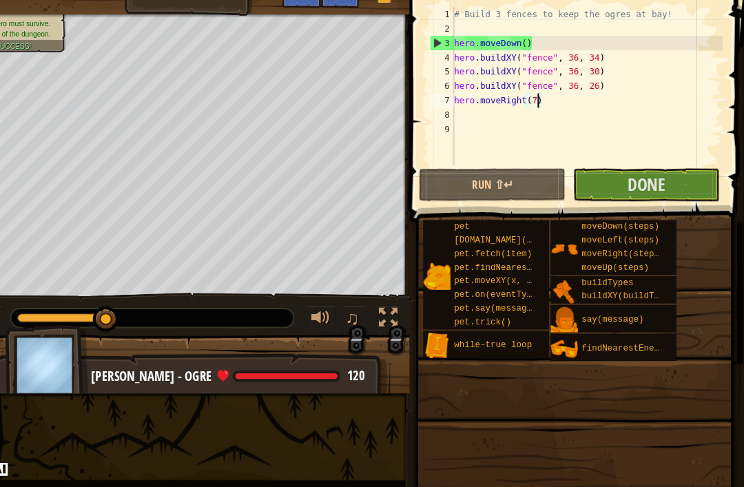
click at [602, 189] on button "Done" at bounding box center [650, 198] width 141 height 32
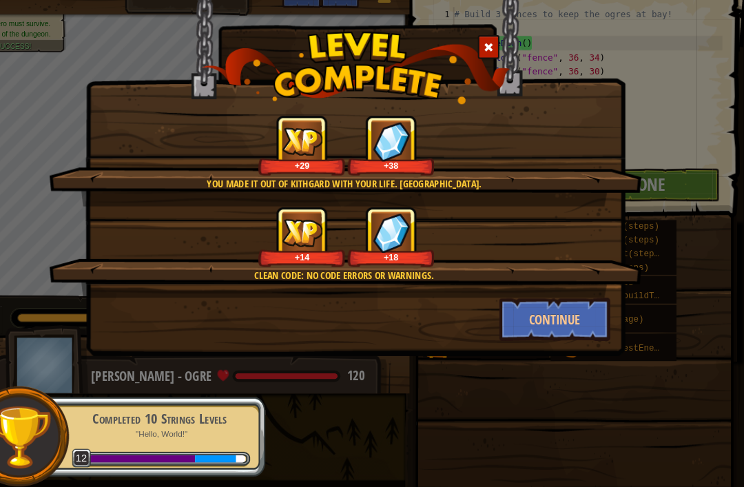
click at [557, 306] on button "Continue" at bounding box center [563, 326] width 107 height 41
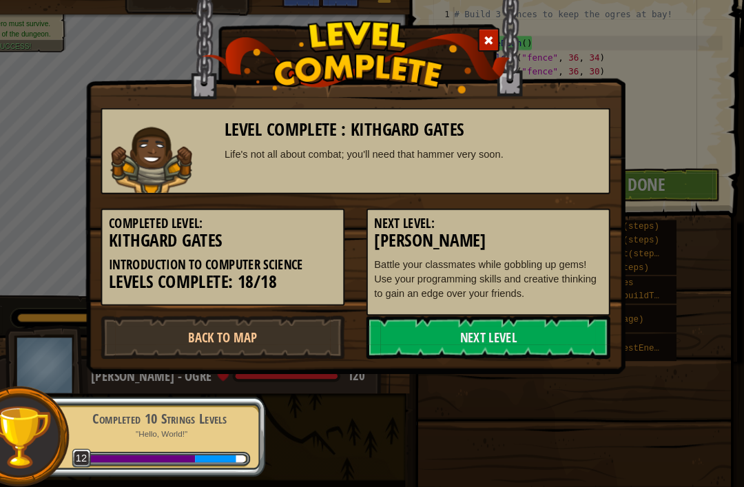
click at [558, 323] on link "Next Level" at bounding box center [499, 343] width 234 height 41
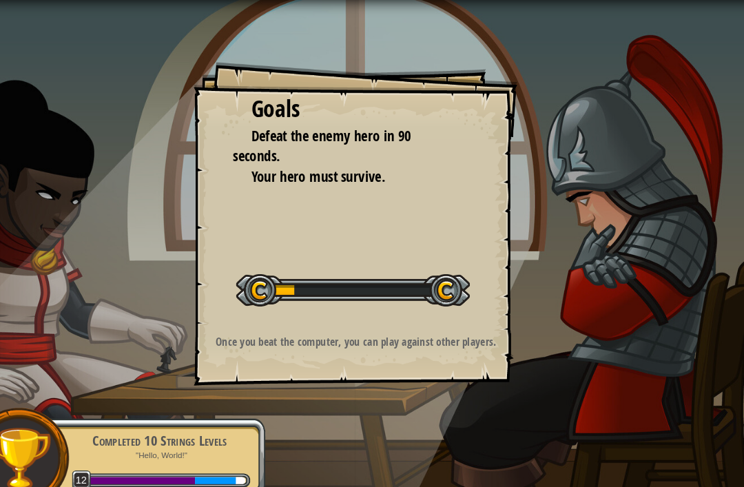
click at [530, 328] on div "Goals Defeat the enemy hero in 90 seconds. Your hero must survive. Start Level …" at bounding box center [372, 243] width 744 height 487
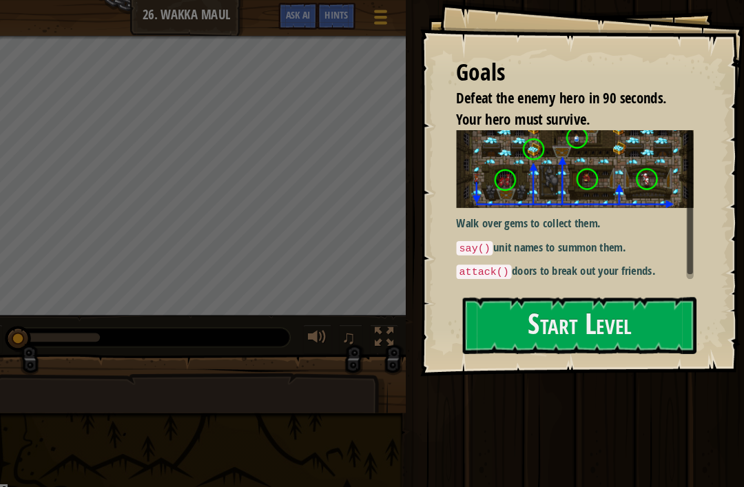
click at [637, 285] on button "Start Level" at bounding box center [587, 312] width 224 height 54
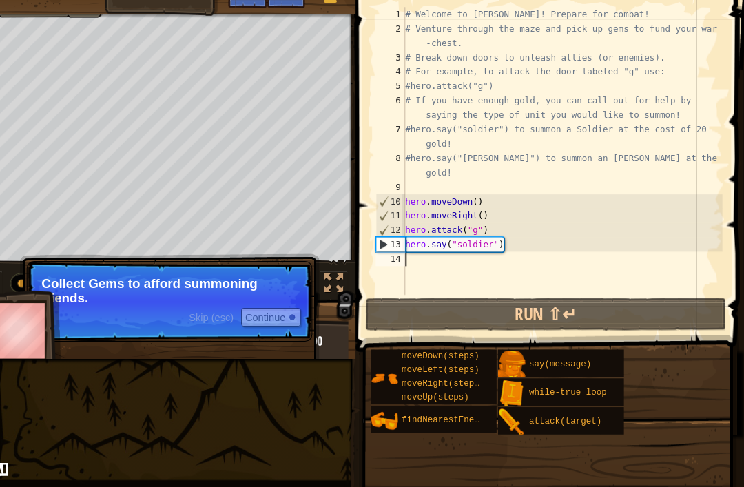
click at [399, 310] on button "Run ⇧↵" at bounding box center [554, 322] width 345 height 32
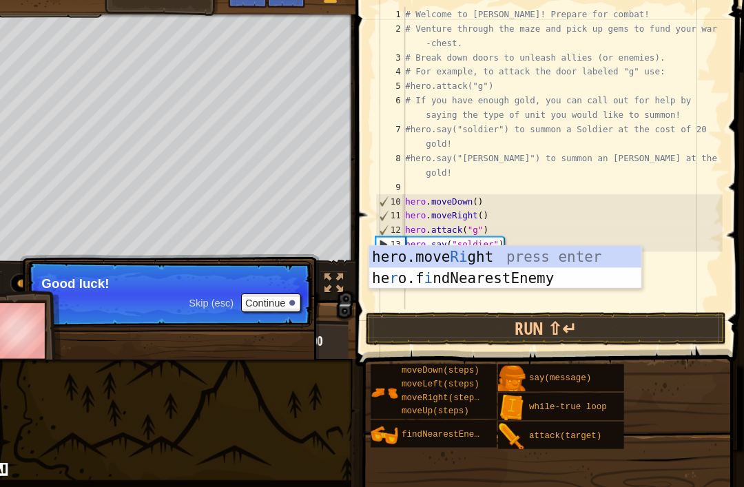
scroll to position [7, 0]
type textarea "righ"
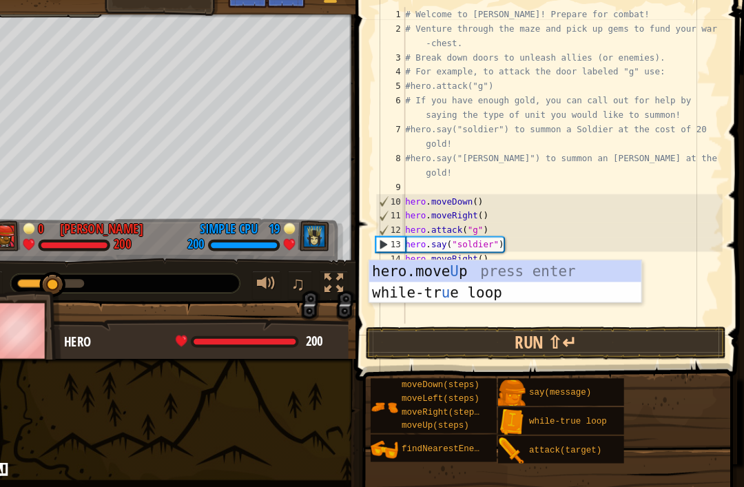
type textarea "up"
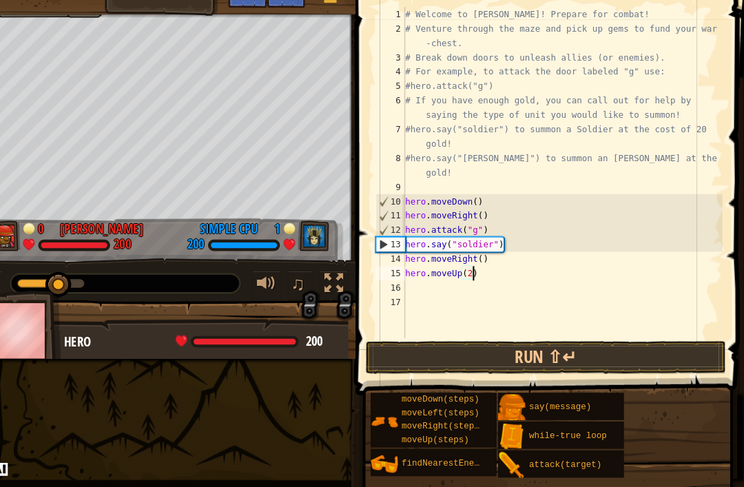
scroll to position [7, 5]
type textarea "hero.moveUp(2)"
click at [422, 352] on button "Run ⇧↵" at bounding box center [554, 363] width 345 height 32
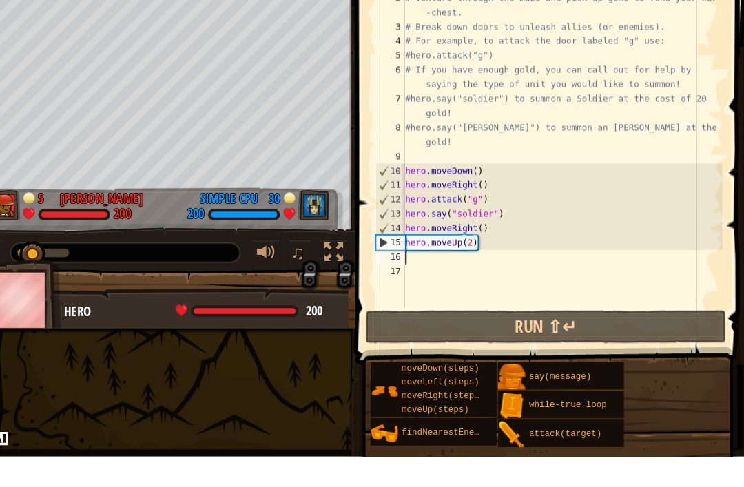
scroll to position [7, 0]
type textarea "ri"
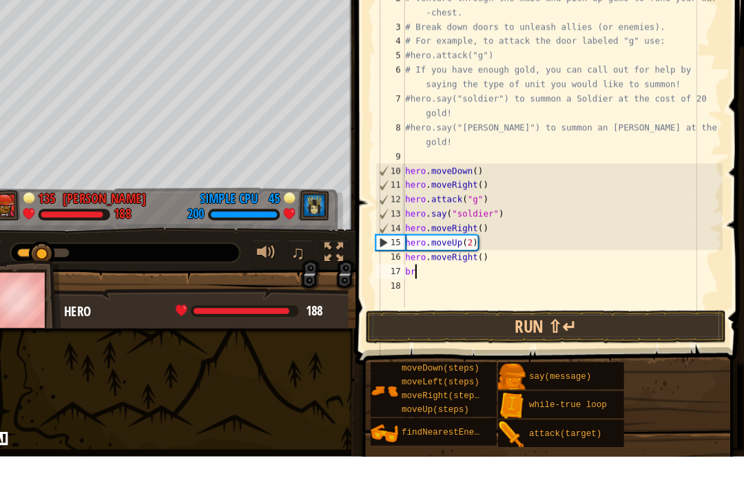
type textarea "b"
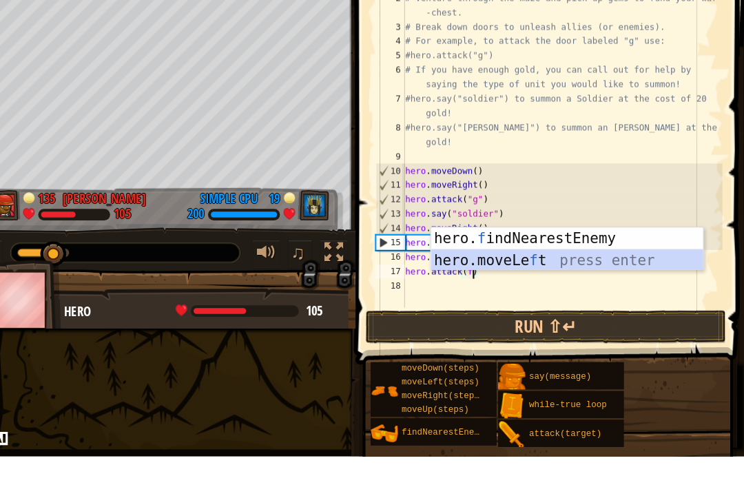
type textarea "hero.say("soldier")"
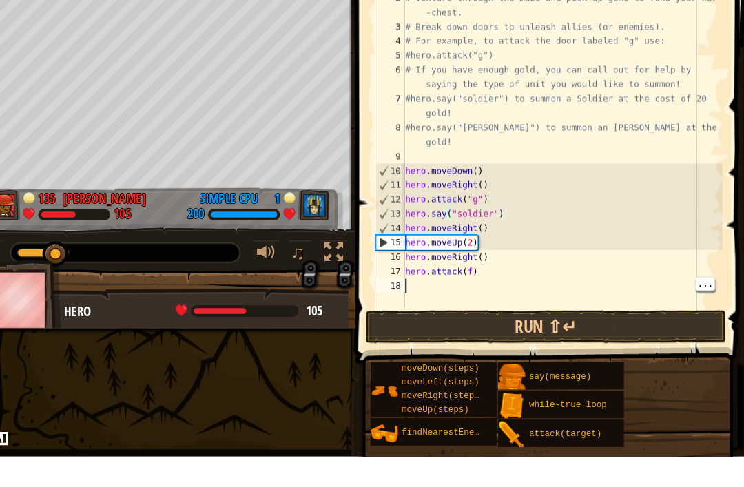
scroll to position [7, 0]
click at [417, 270] on div "# Welcome to [PERSON_NAME]! Prepare for combat! # Venture through the maze and …" at bounding box center [570, 200] width 307 height 345
type textarea "up"
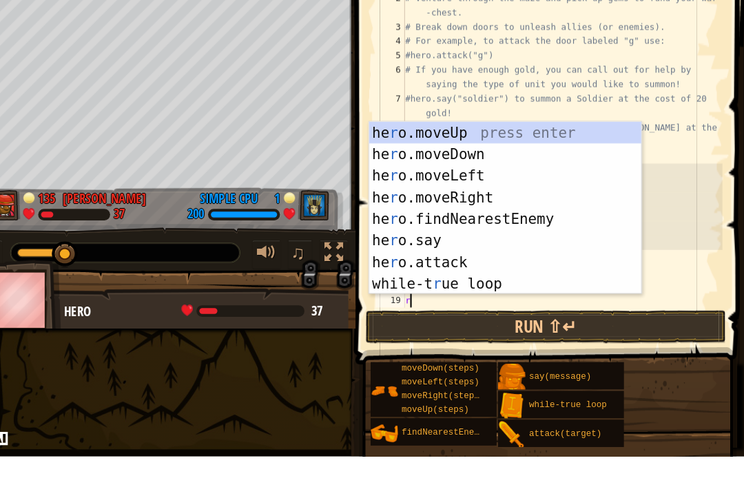
type textarea "ri"
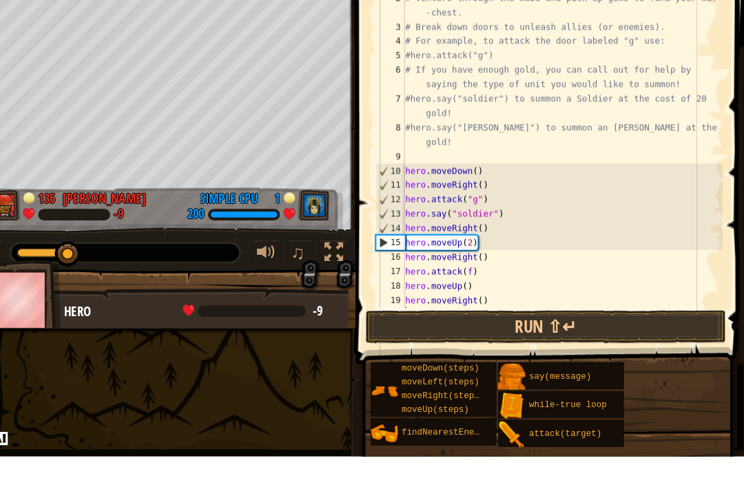
click at [473, 347] on button "Run ⇧↵" at bounding box center [554, 363] width 345 height 32
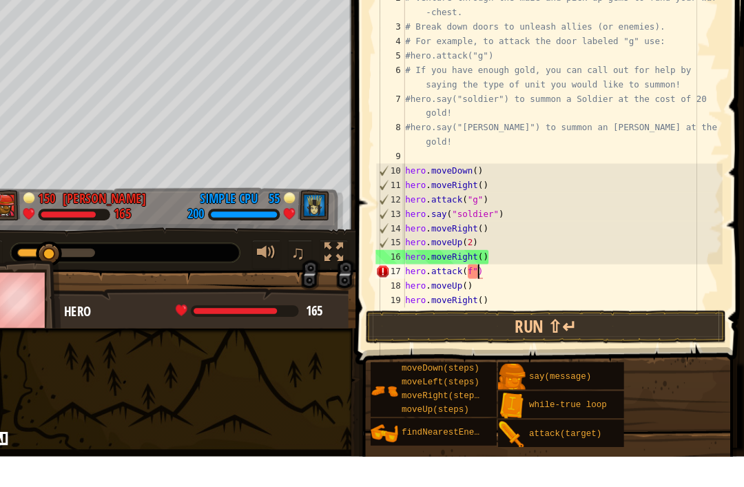
scroll to position [7, 6]
type textarea "hero.attack("f")"
click at [548, 347] on button "Run ⇧↵" at bounding box center [554, 363] width 345 height 32
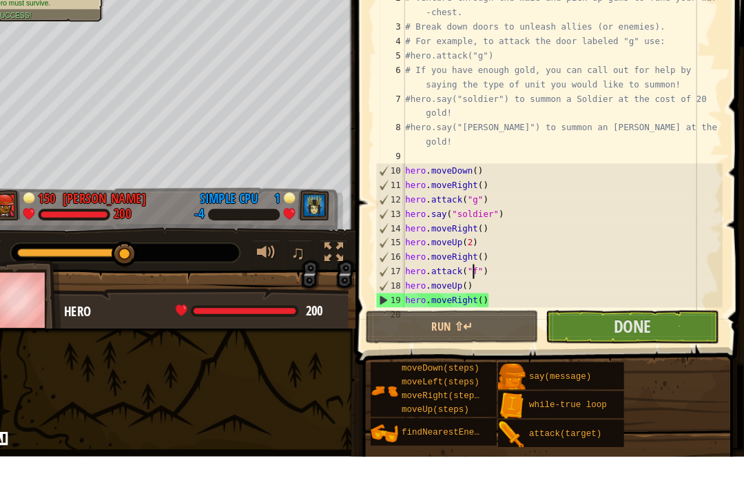
click at [633, 347] on button "Done" at bounding box center [636, 363] width 165 height 32
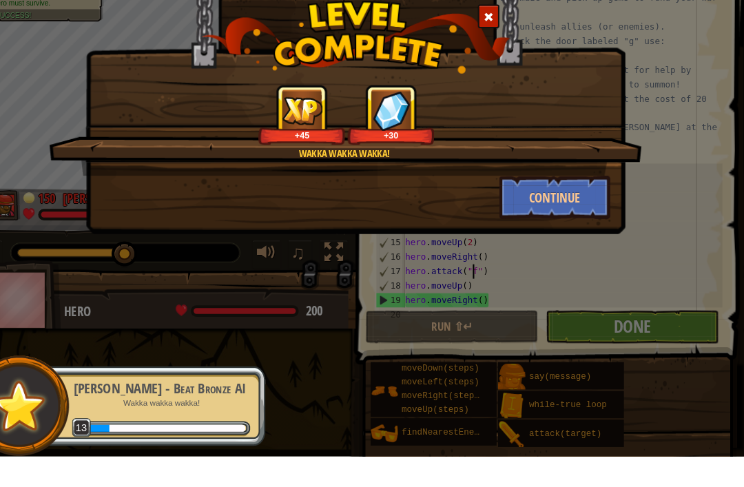
click at [552, 218] on button "Continue" at bounding box center [563, 238] width 107 height 41
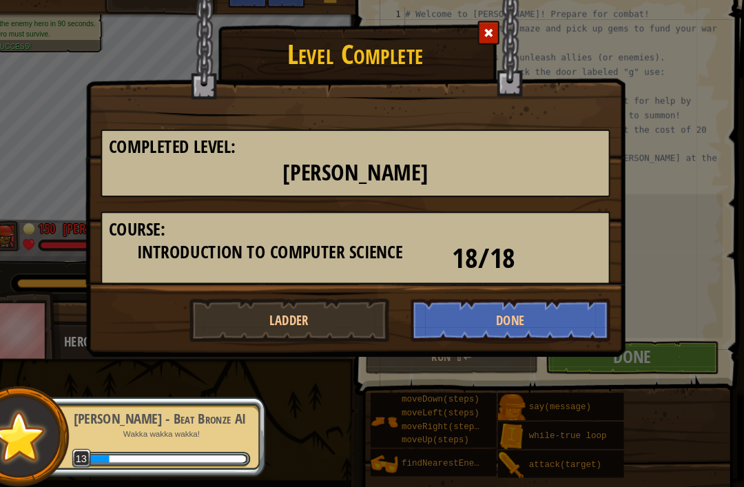
click at [557, 307] on button "Done" at bounding box center [521, 327] width 192 height 41
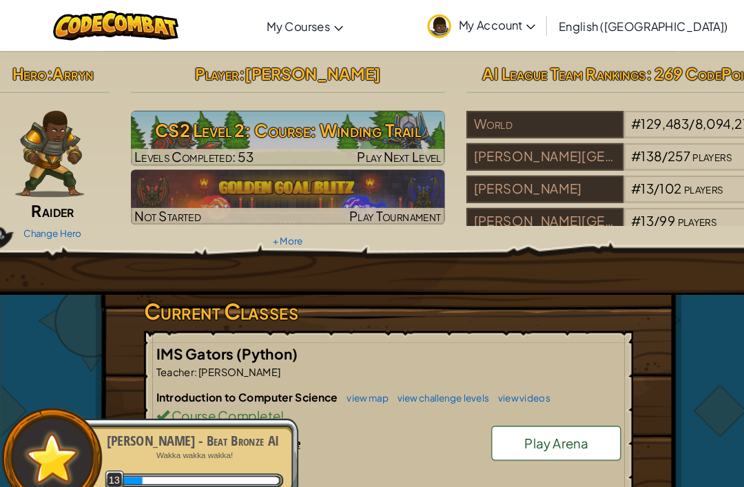
click at [163, 132] on h3 "CS2 Level 2: Course: Winding Trail" at bounding box center [275, 125] width 301 height 31
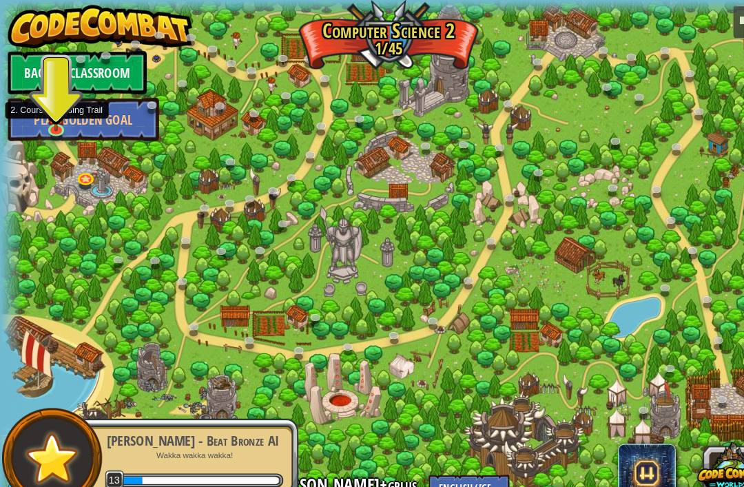
click at [57, 127] on link at bounding box center [55, 126] width 28 height 21
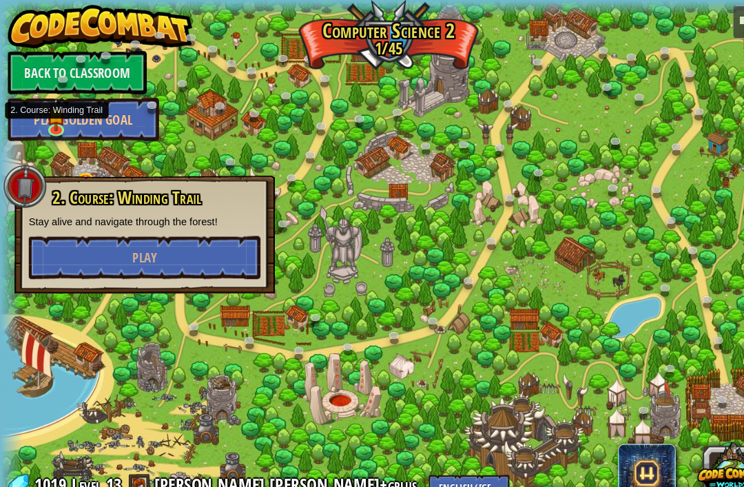
click at [112, 252] on button "Play" at bounding box center [139, 246] width 222 height 41
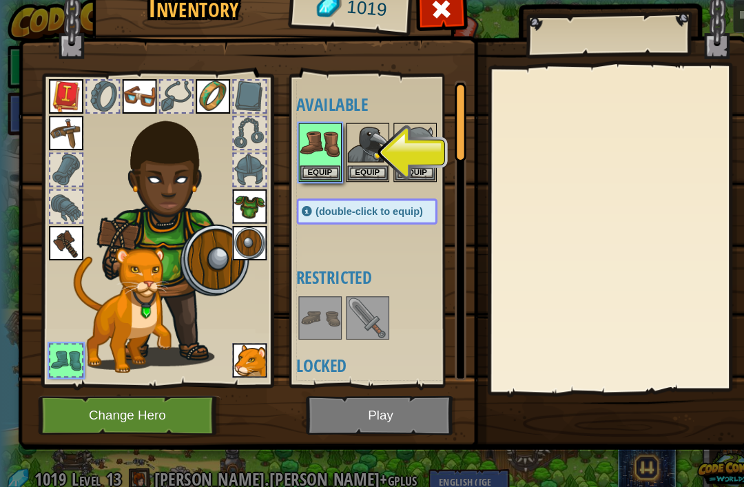
click at [305, 169] on button "Equip" at bounding box center [306, 171] width 39 height 14
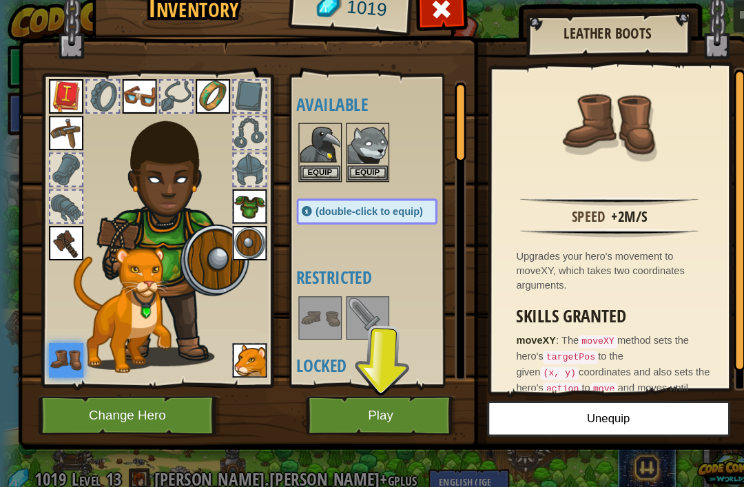
click at [412, 394] on button "Play" at bounding box center [365, 404] width 144 height 38
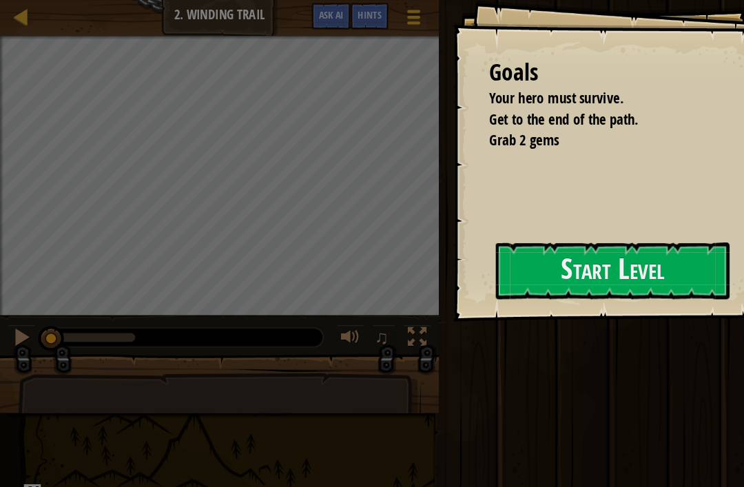
click at [597, 256] on button "Start Level" at bounding box center [587, 259] width 224 height 54
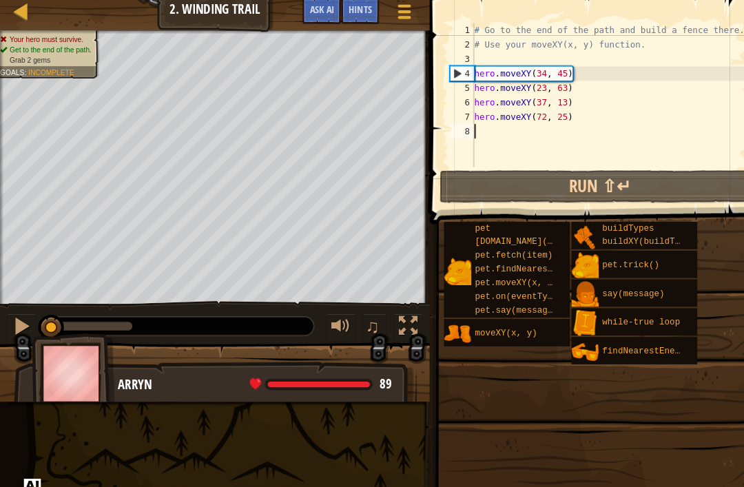
click at [679, 181] on button "Run ⇧↵" at bounding box center [574, 184] width 307 height 32
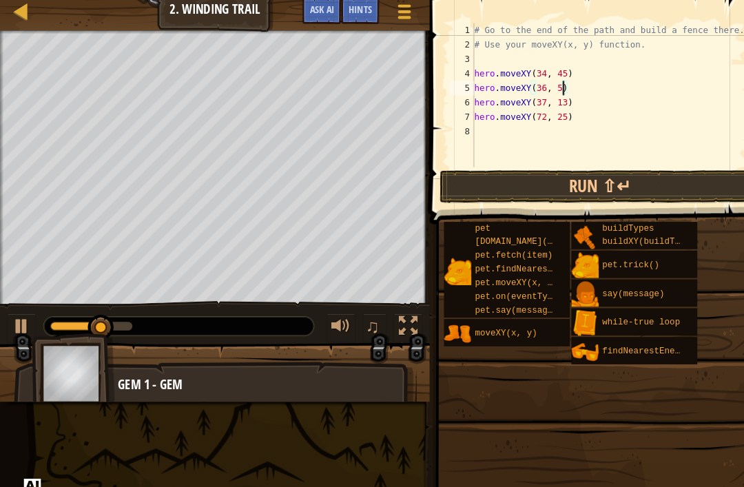
scroll to position [7, 7]
click at [613, 178] on button "Run ⇧↵" at bounding box center [574, 184] width 307 height 32
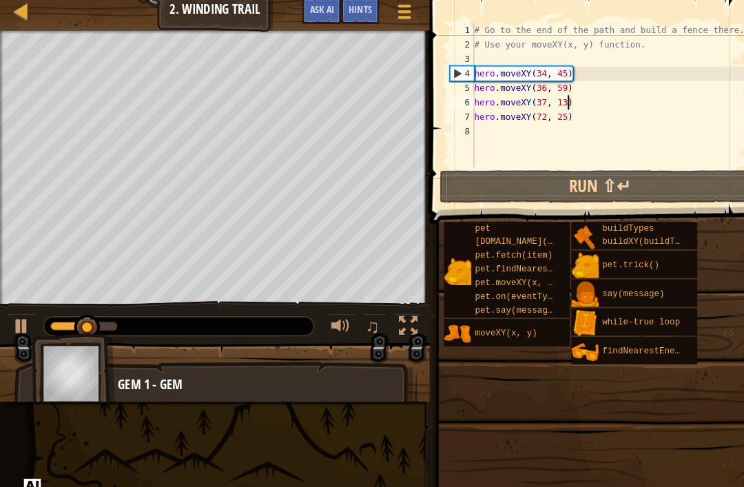
type textarea "hero.moveXY(72, 25)"
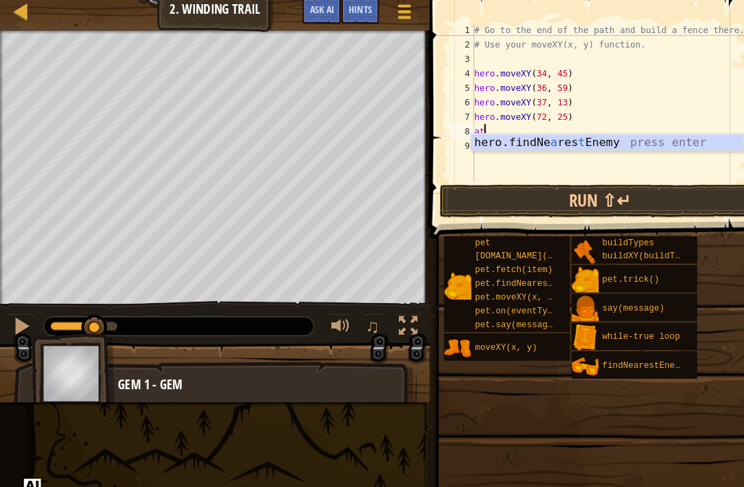
type textarea "att"
type textarea "a"
type textarea "while"
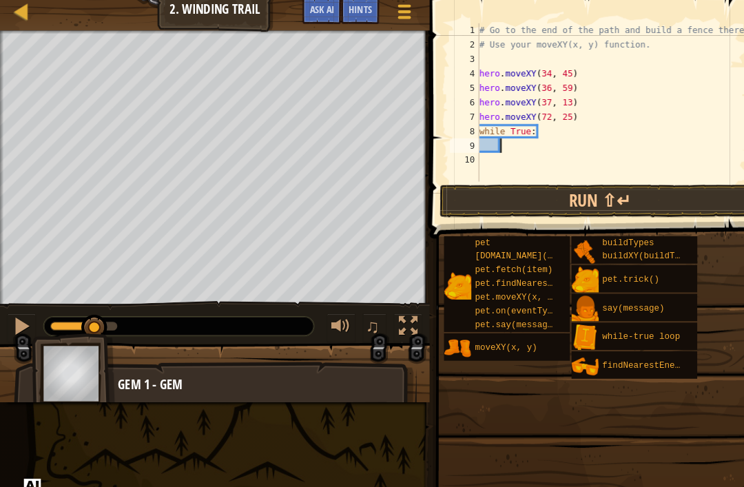
scroll to position [7, 1]
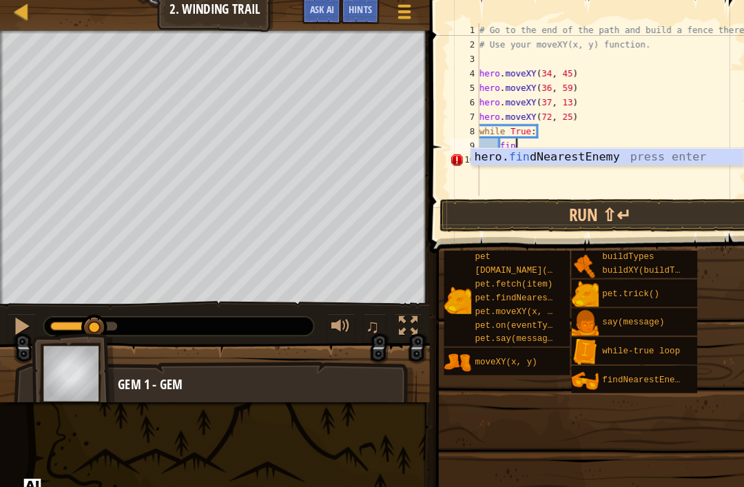
type textarea "find"
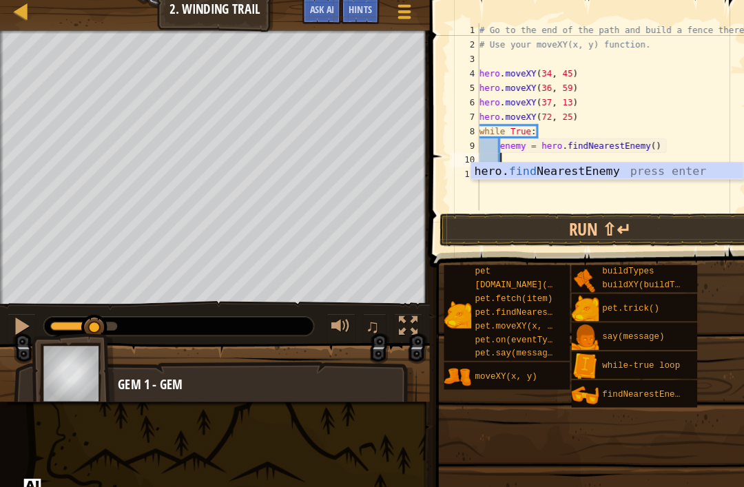
scroll to position [7, 2]
type textarea "a"
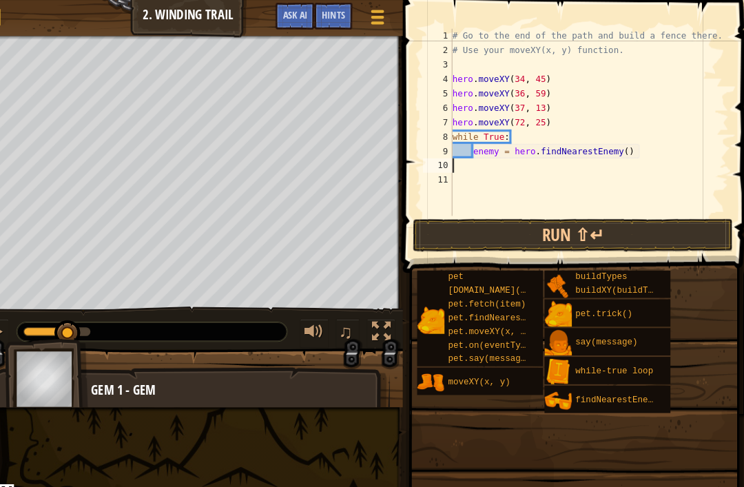
scroll to position [7, 0]
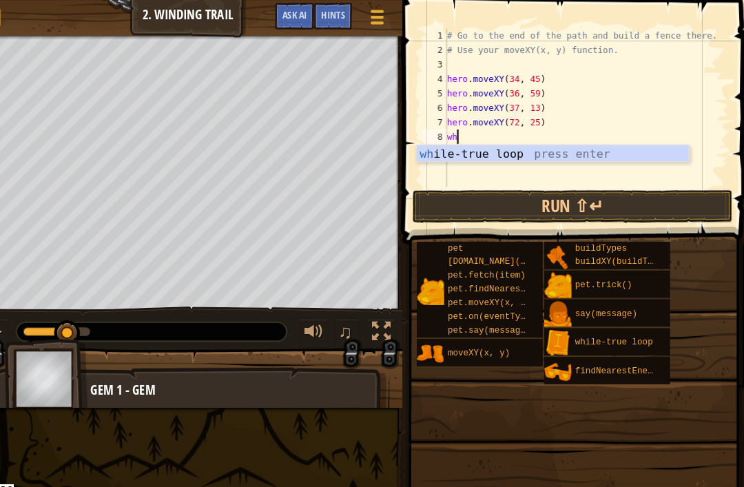
type textarea "w"
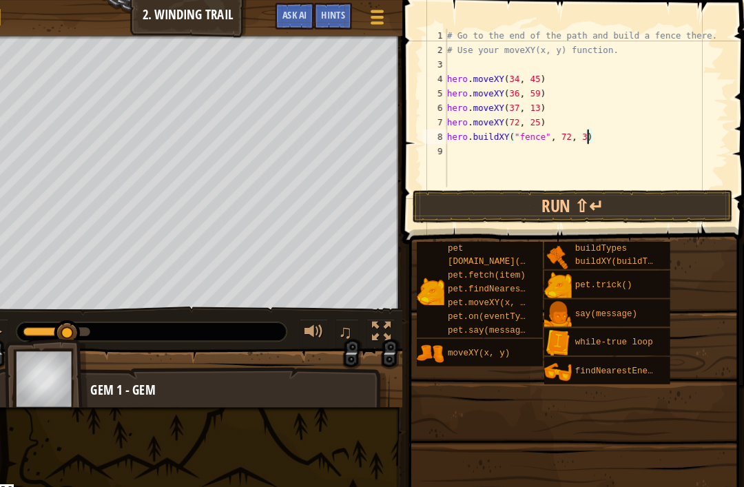
scroll to position [7, 11]
type textarea "hero.buildXY("fence", 72, 31)"
click at [600, 196] on button "Run ⇧↵" at bounding box center [574, 198] width 307 height 32
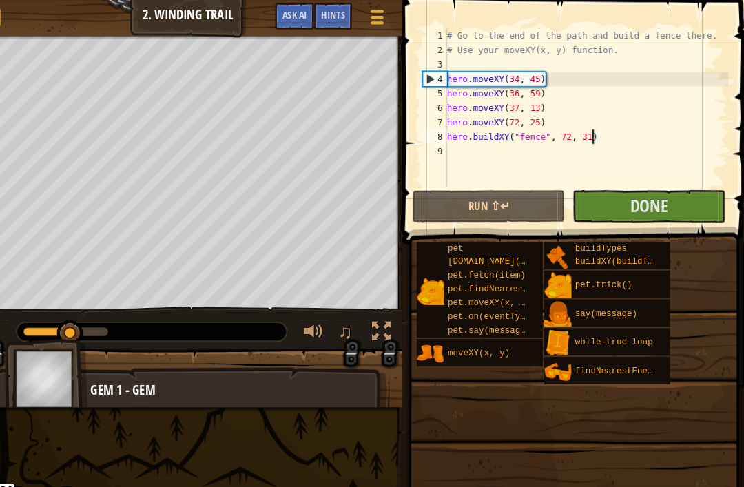
click at [659, 193] on button "Done" at bounding box center [647, 198] width 146 height 32
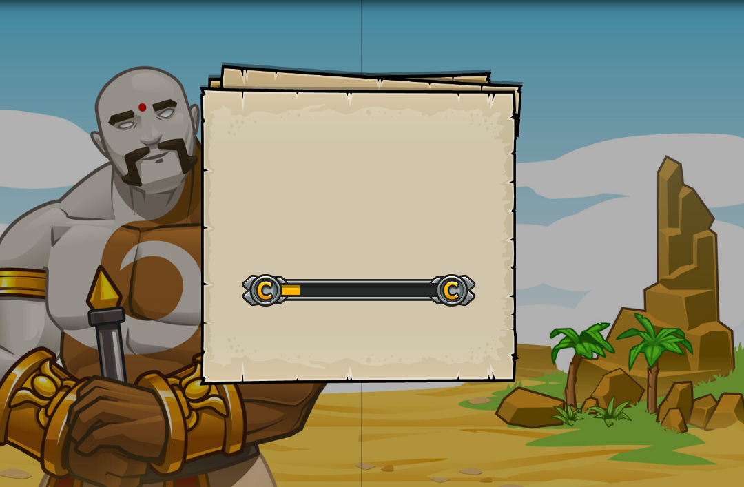
scroll to position [0, 26]
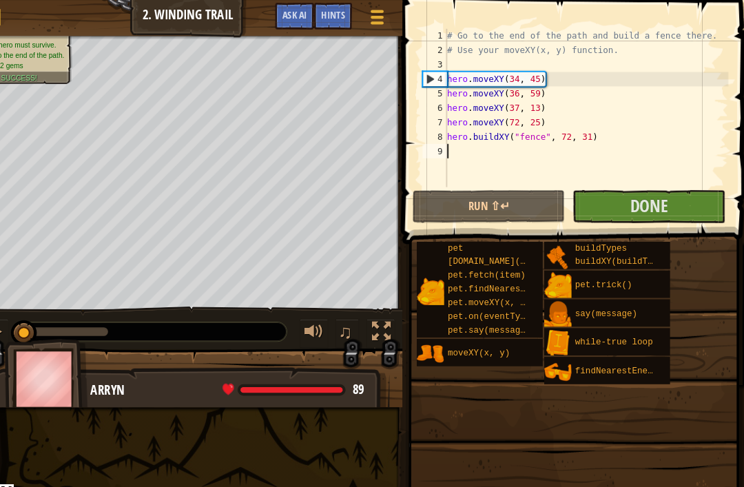
click at [664, 197] on button "Done" at bounding box center [647, 198] width 146 height 32
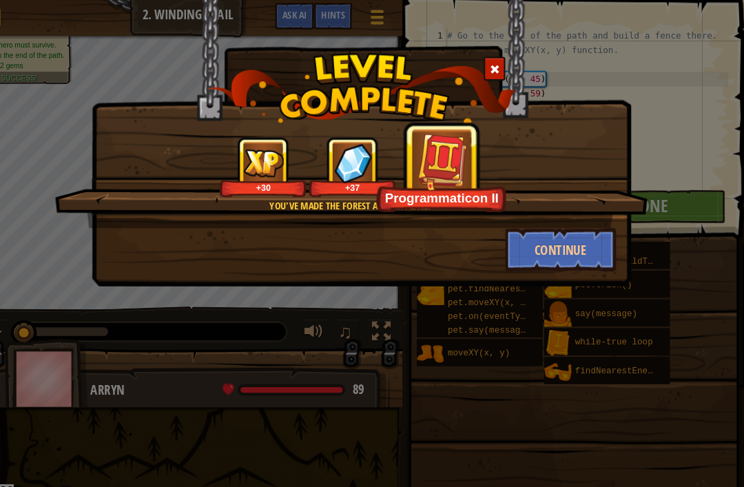
click at [557, 236] on button "Continue" at bounding box center [563, 238] width 107 height 41
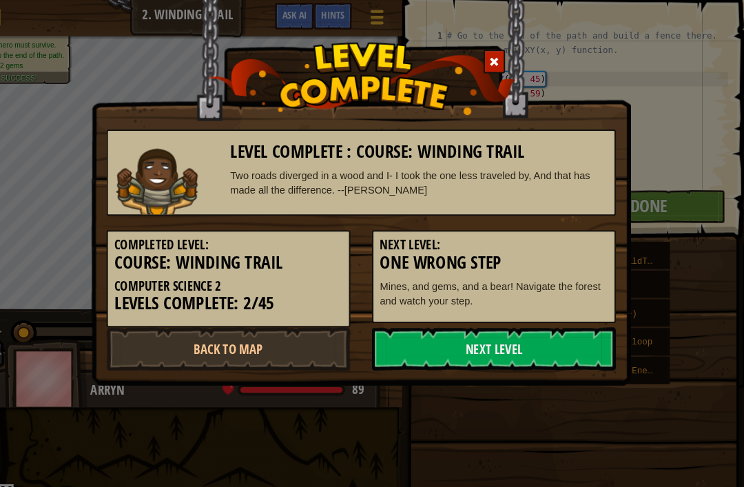
click at [535, 327] on link "Next Level" at bounding box center [499, 334] width 234 height 41
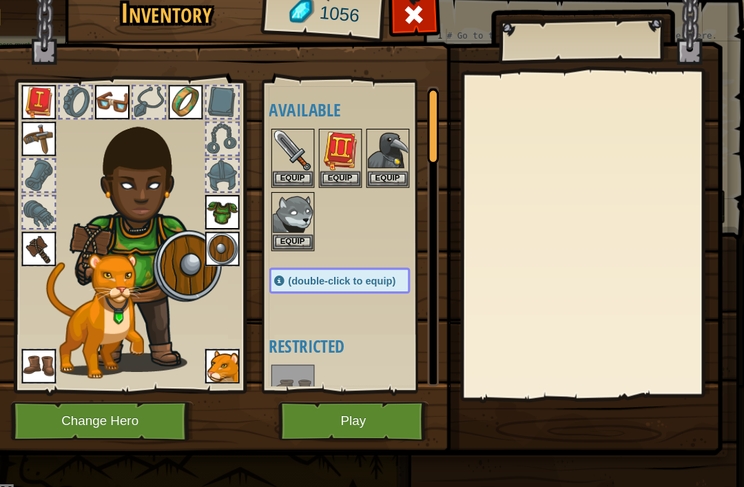
click at [333, 176] on button "Equip" at bounding box center [352, 171] width 39 height 14
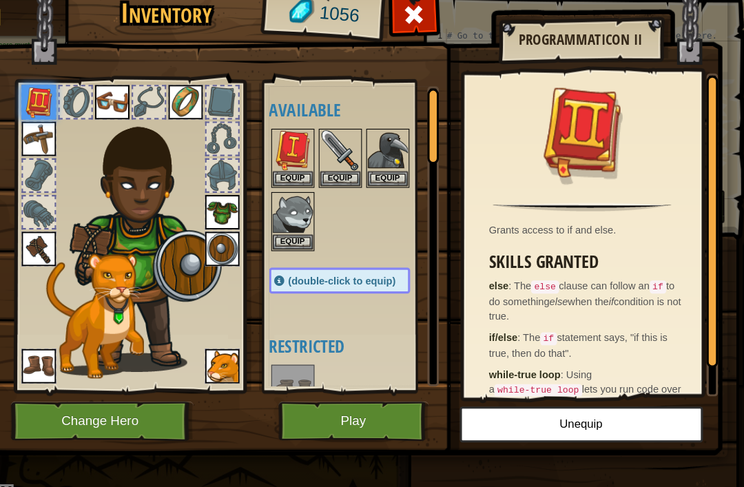
click at [287, 176] on button "Equip" at bounding box center [306, 171] width 39 height 14
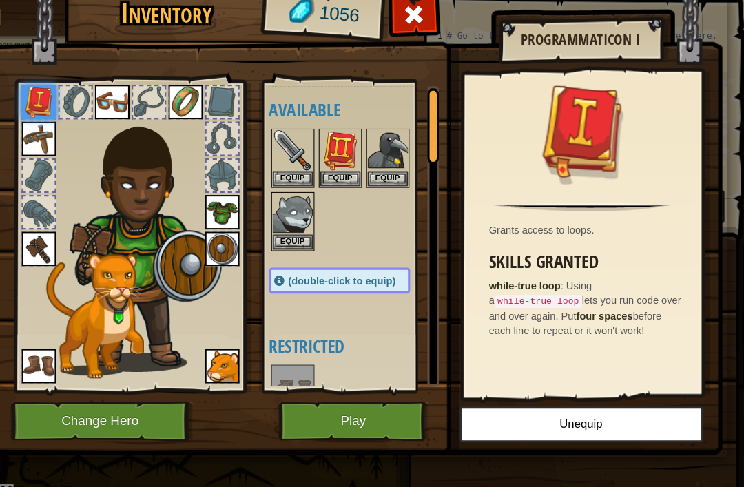
click at [287, 171] on button "Equip" at bounding box center [306, 171] width 39 height 14
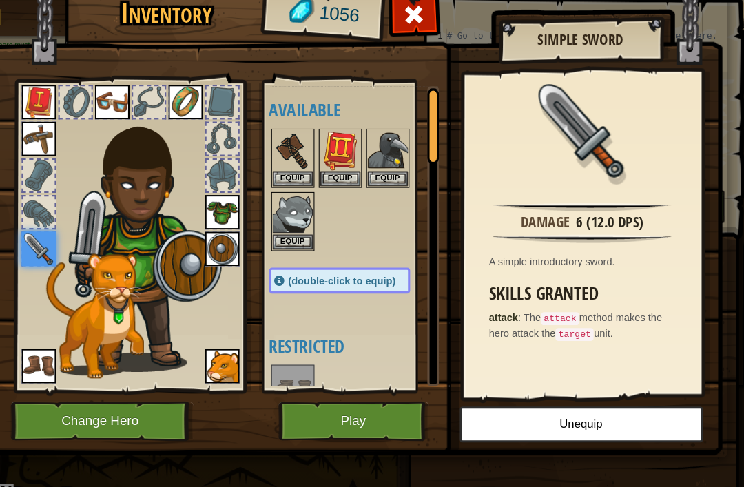
click at [287, 169] on button "Equip" at bounding box center [306, 171] width 39 height 14
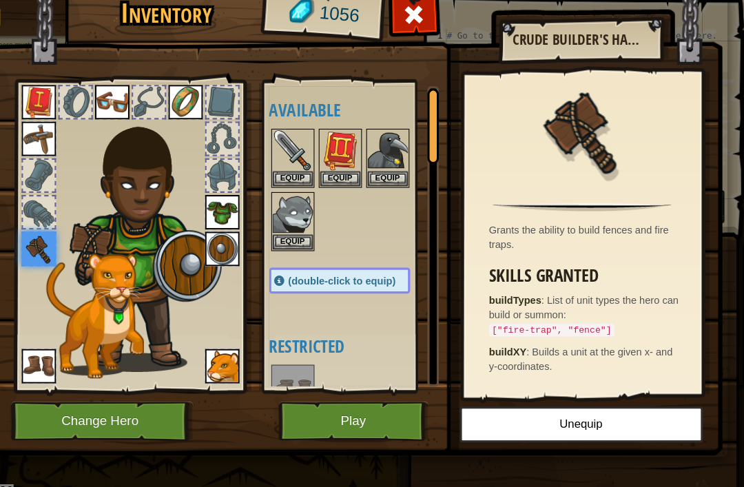
click at [287, 164] on button "Equip" at bounding box center [306, 171] width 39 height 14
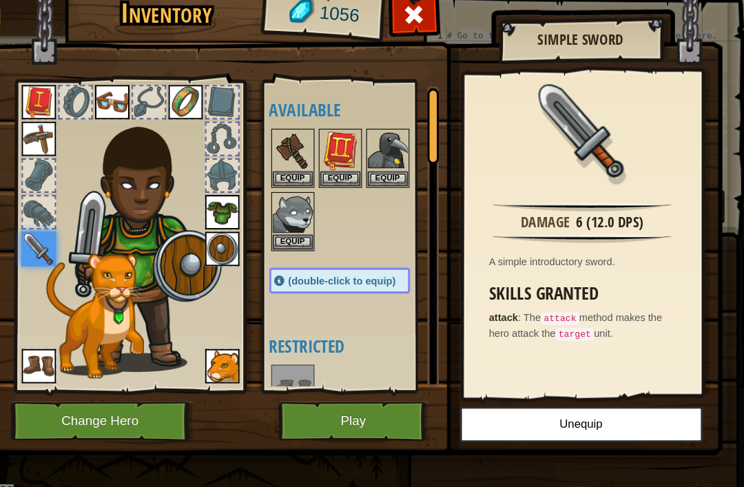
click at [47, 237] on img at bounding box center [63, 238] width 33 height 33
click at [287, 162] on img at bounding box center [306, 144] width 39 height 39
